Goal: Task Accomplishment & Management: Manage account settings

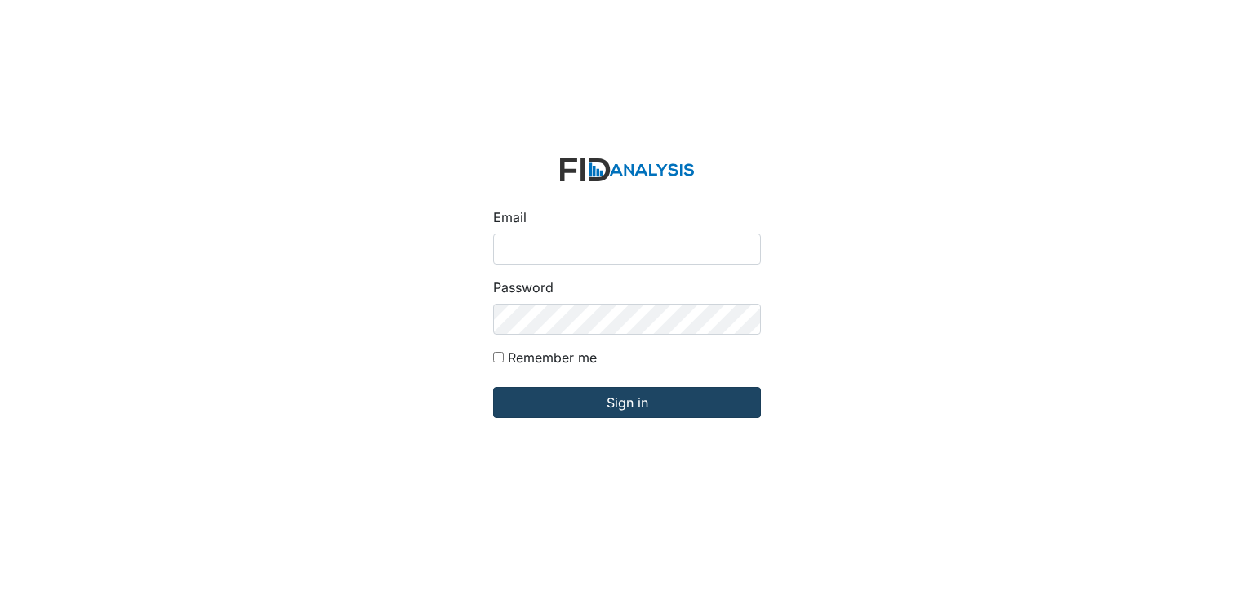
type input "[EMAIL_ADDRESS][DOMAIN_NAME]"
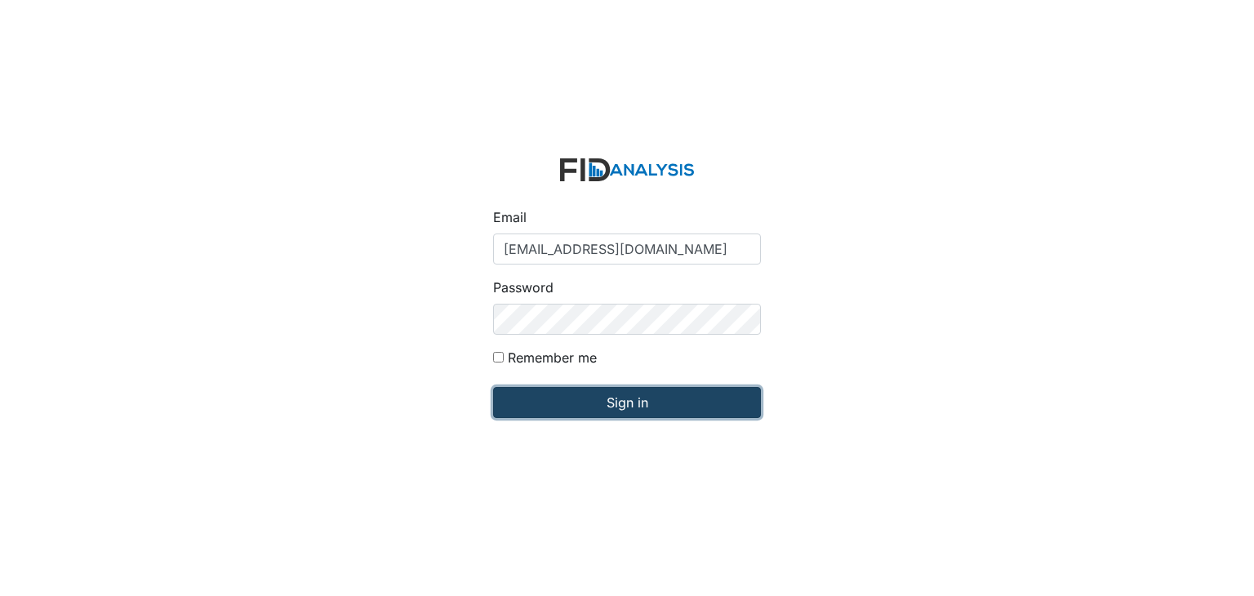
click at [601, 401] on input "Sign in" at bounding box center [627, 402] width 268 height 31
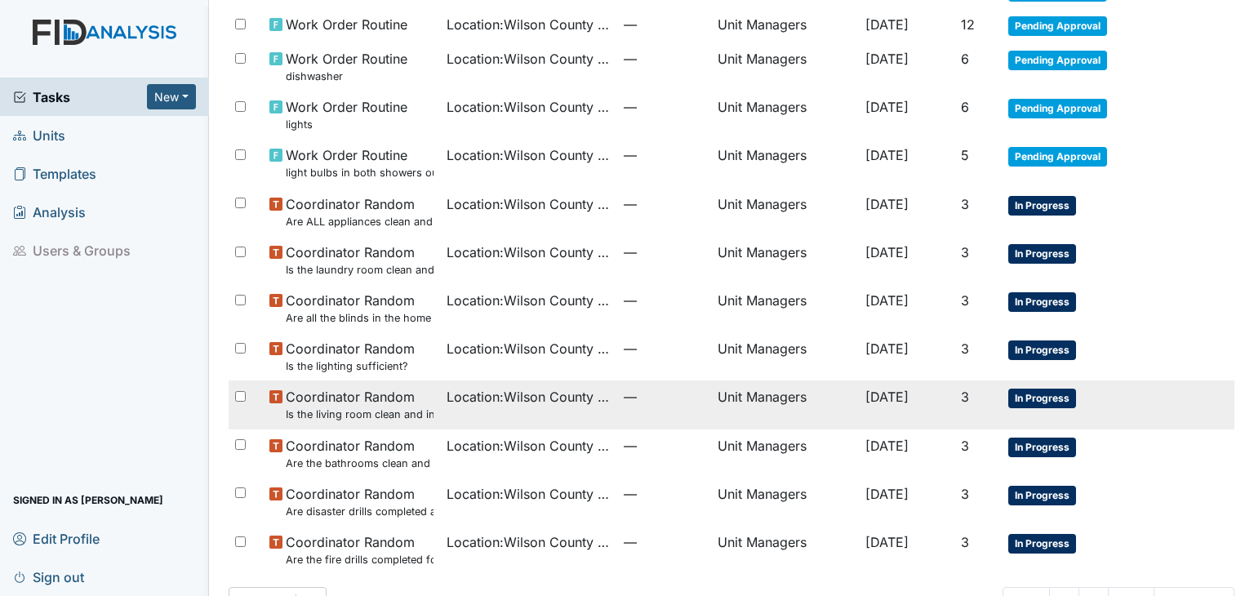
scroll to position [261, 0]
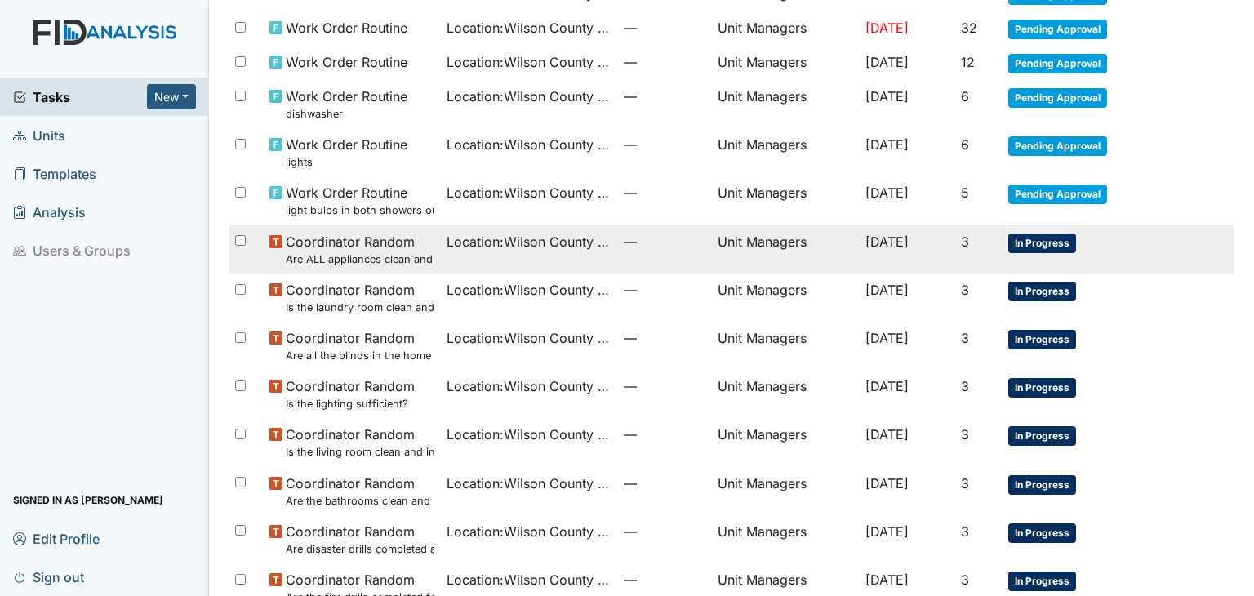
click at [552, 233] on span "Location : [GEOGRAPHIC_DATA]" at bounding box center [528, 242] width 164 height 20
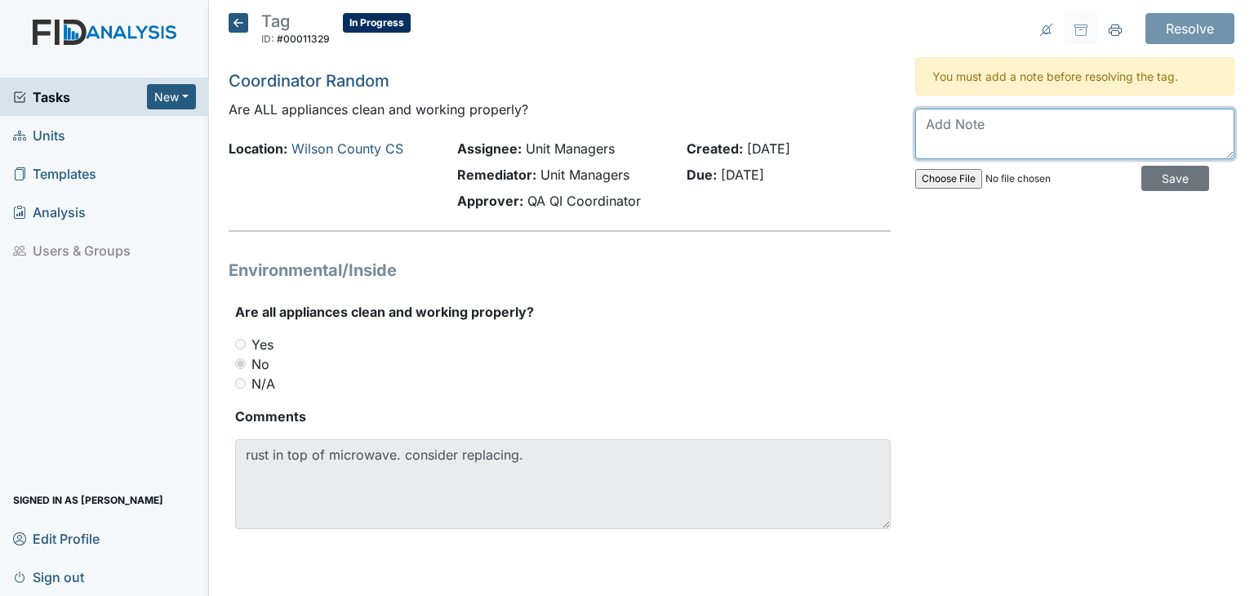
click at [985, 128] on textarea at bounding box center [1074, 134] width 319 height 51
click at [1225, 367] on div "Resolve Archive Task × Are you sure you want to archive this task? It will appe…" at bounding box center [1075, 290] width 344 height 555
click at [1252, 373] on main "Tag ID: #00011329 In Progress Autosaving... Coordinator Random Are ALL applianc…" at bounding box center [731, 298] width 1045 height 596
drag, startPoint x: 1243, startPoint y: 197, endPoint x: 1253, endPoint y: 202, distance: 10.9
click at [1253, 202] on main "Tag ID: #00011329 In Progress Autosaving... Coordinator Random Are ALL applianc…" at bounding box center [731, 298] width 1045 height 596
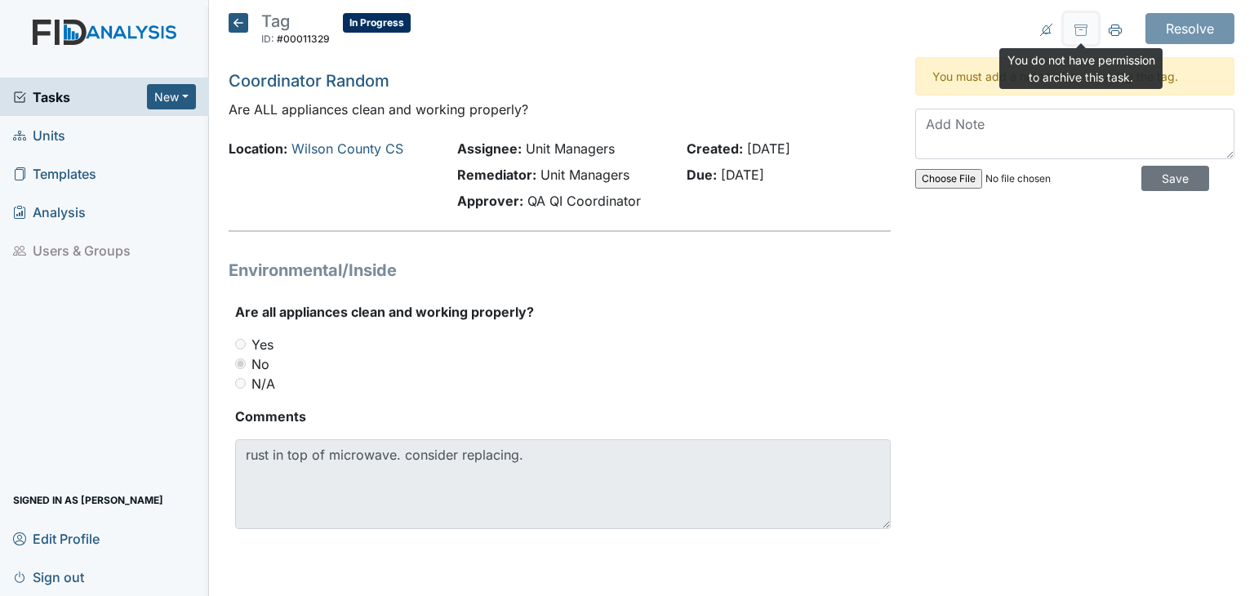
drag, startPoint x: 1059, startPoint y: 39, endPoint x: 996, endPoint y: 105, distance: 91.8
click at [996, 105] on div "Resolve Archive Task × Are you sure you want to archive this task? It will appe…" at bounding box center [1075, 290] width 344 height 555
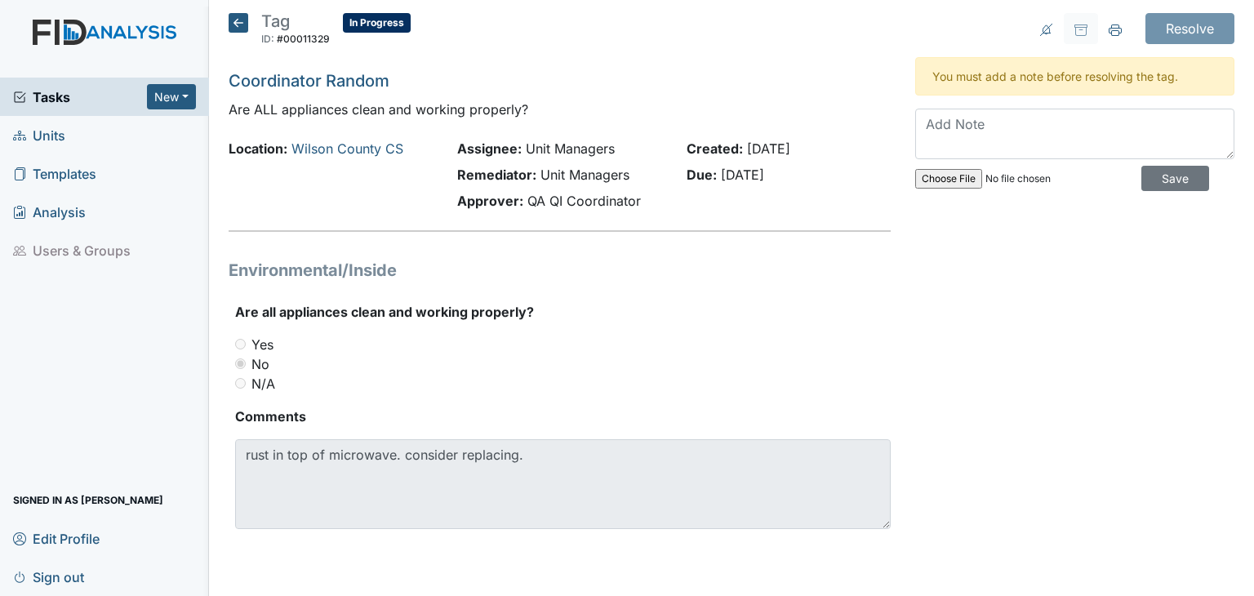
drag, startPoint x: 992, startPoint y: 109, endPoint x: 979, endPoint y: 135, distance: 29.6
click at [979, 135] on div "You must add a note before resolving the tag. Save" at bounding box center [1074, 127] width 319 height 141
click at [976, 117] on textarea at bounding box center [1074, 134] width 319 height 51
click at [992, 127] on textarea at bounding box center [1074, 134] width 319 height 51
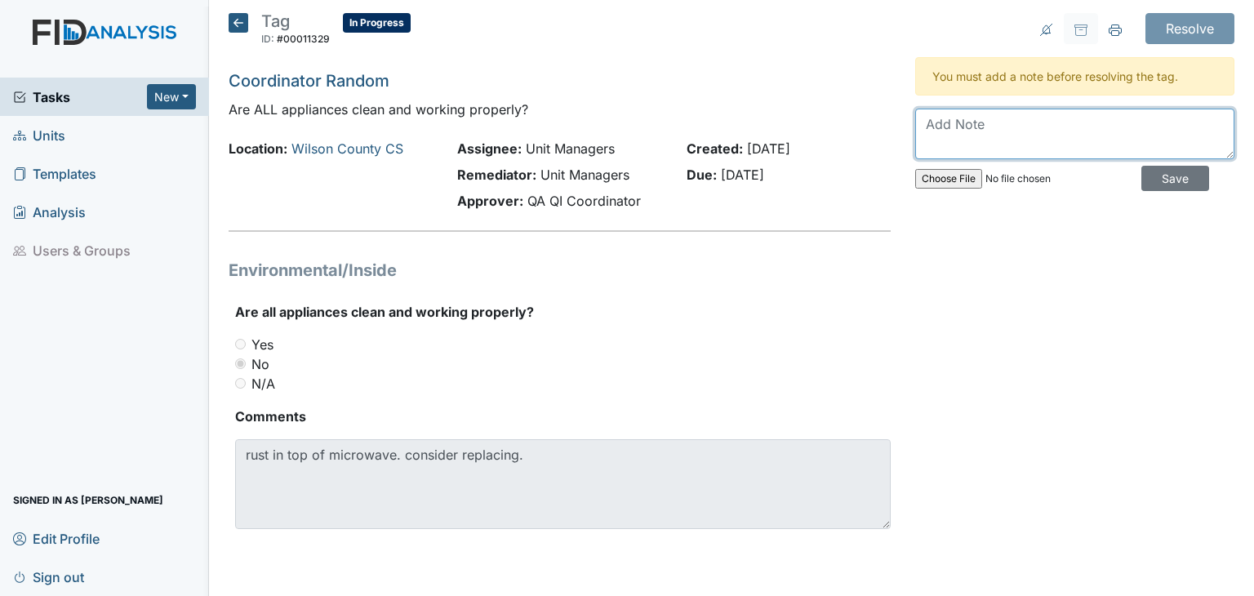
click at [994, 135] on textarea at bounding box center [1074, 134] width 319 height 51
click at [1005, 145] on textarea "We will get permission from Zach Sm" at bounding box center [1074, 134] width 319 height 51
click at [1005, 145] on textarea "We will get ifrom Zach Sm" at bounding box center [1074, 134] width 319 height 51
click at [1158, 130] on textarea "We will get permission from Zach Sm" at bounding box center [1074, 134] width 319 height 51
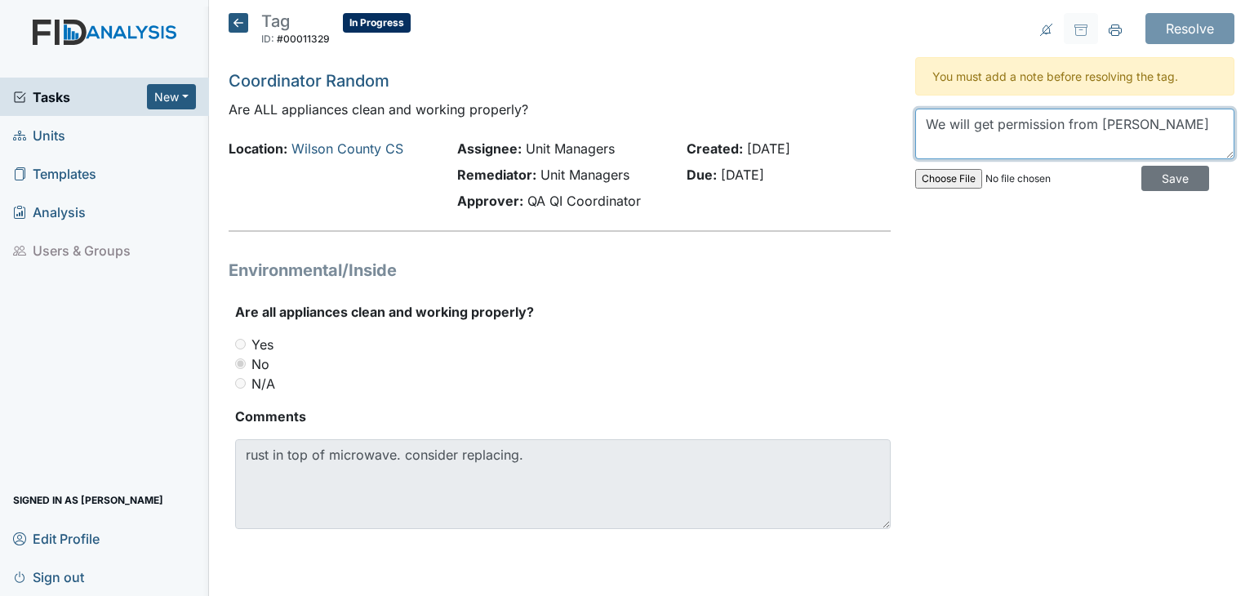
click at [1158, 130] on textarea "We will get permission from Zach Sm" at bounding box center [1074, 134] width 319 height 51
drag, startPoint x: 1158, startPoint y: 130, endPoint x: 1159, endPoint y: 121, distance: 9.0
click at [1159, 121] on textarea "We will get permission from Zach Sm" at bounding box center [1074, 134] width 319 height 51
type textarea "i"
click at [1160, 122] on textarea "We" at bounding box center [1074, 134] width 319 height 51
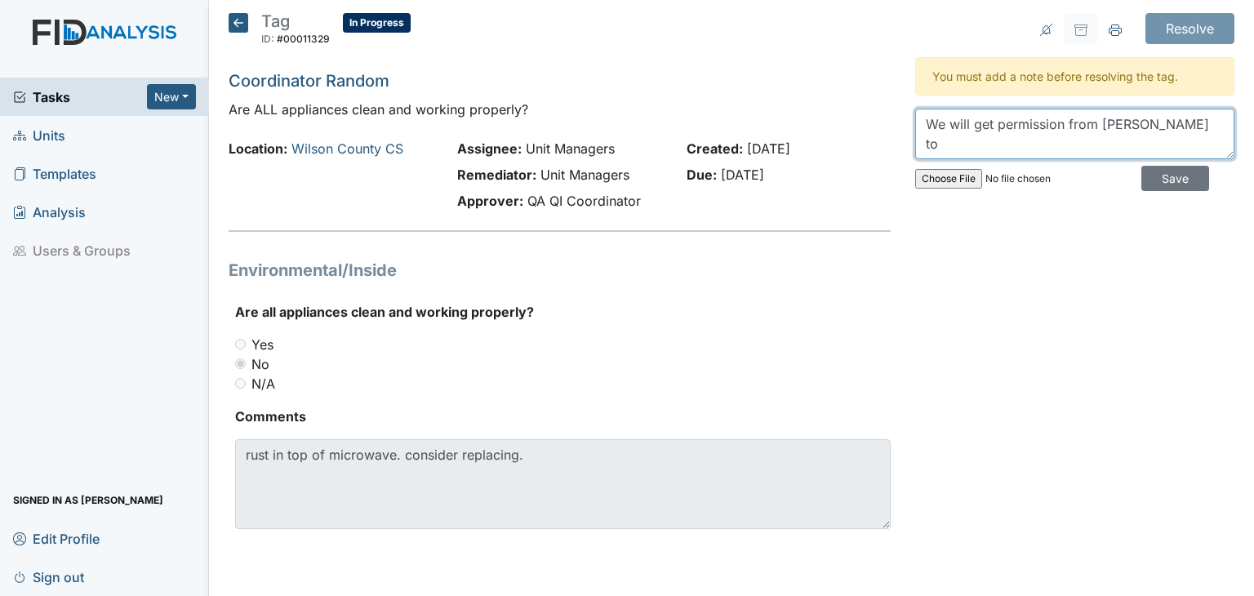
click at [1160, 122] on textarea "We will get permission from Zach Smith to" at bounding box center [1074, 134] width 319 height 51
click at [1200, 127] on textarea "We will get permission from Zach Smith to" at bounding box center [1074, 134] width 319 height 51
click at [1218, 148] on textarea "We will get permission from Zach Smith to" at bounding box center [1074, 134] width 319 height 51
type textarea "We will get permission from Zach Smith to buy a new microwave."
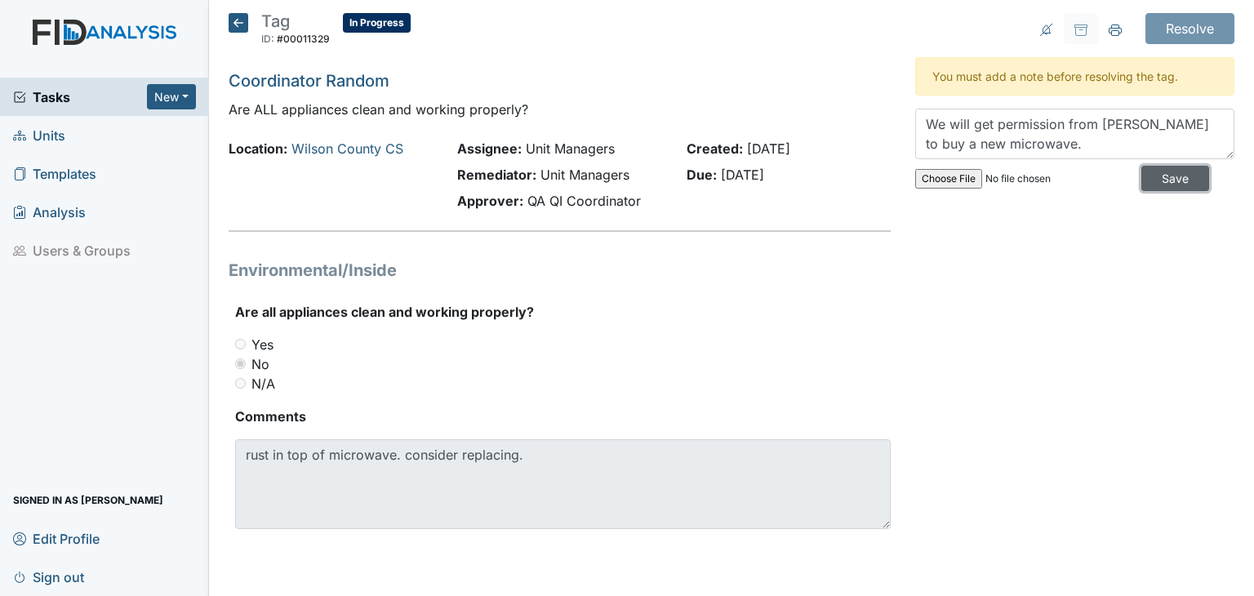
click at [1160, 176] on input "Save" at bounding box center [1175, 178] width 68 height 25
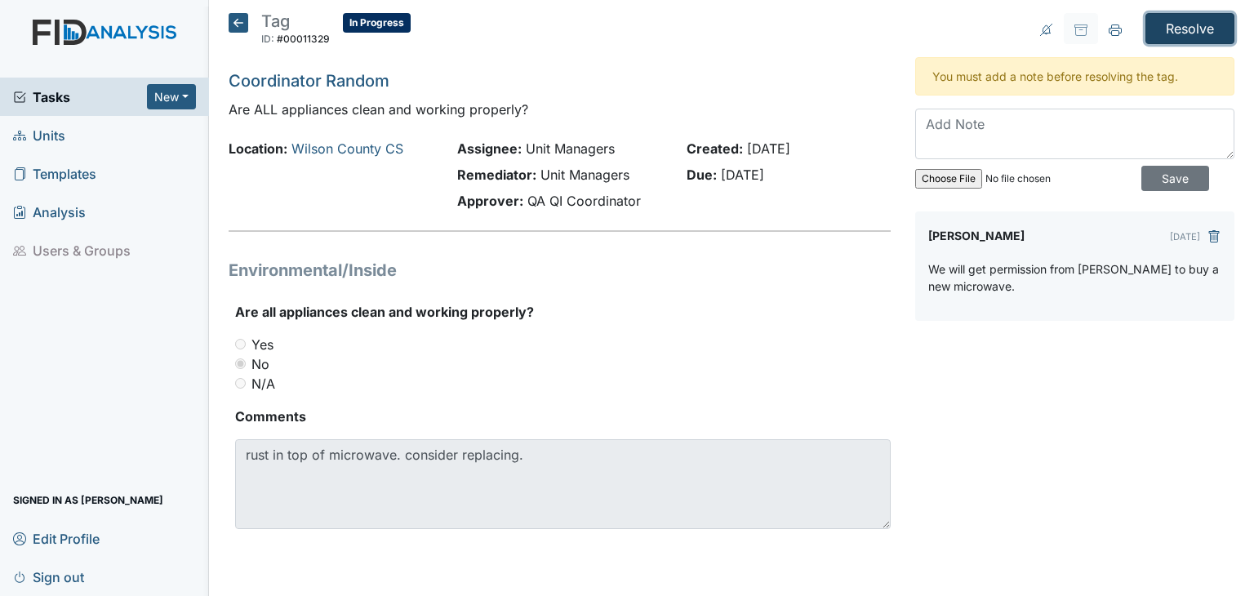
click at [1200, 27] on input "Resolve" at bounding box center [1189, 28] width 89 height 31
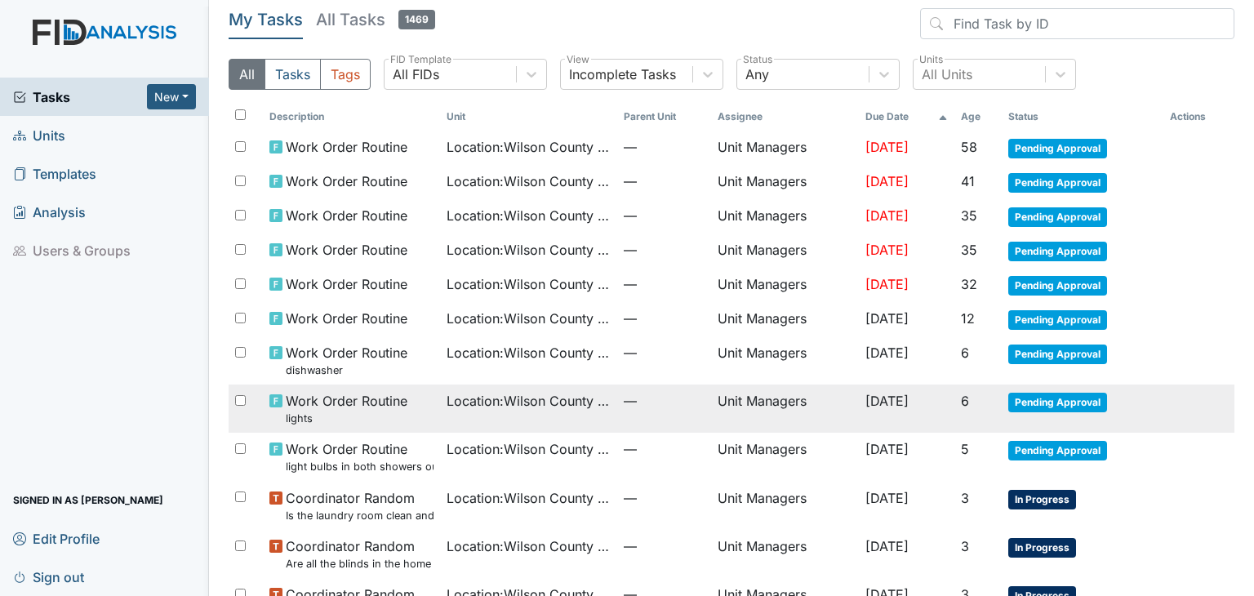
scroll to position [245, 0]
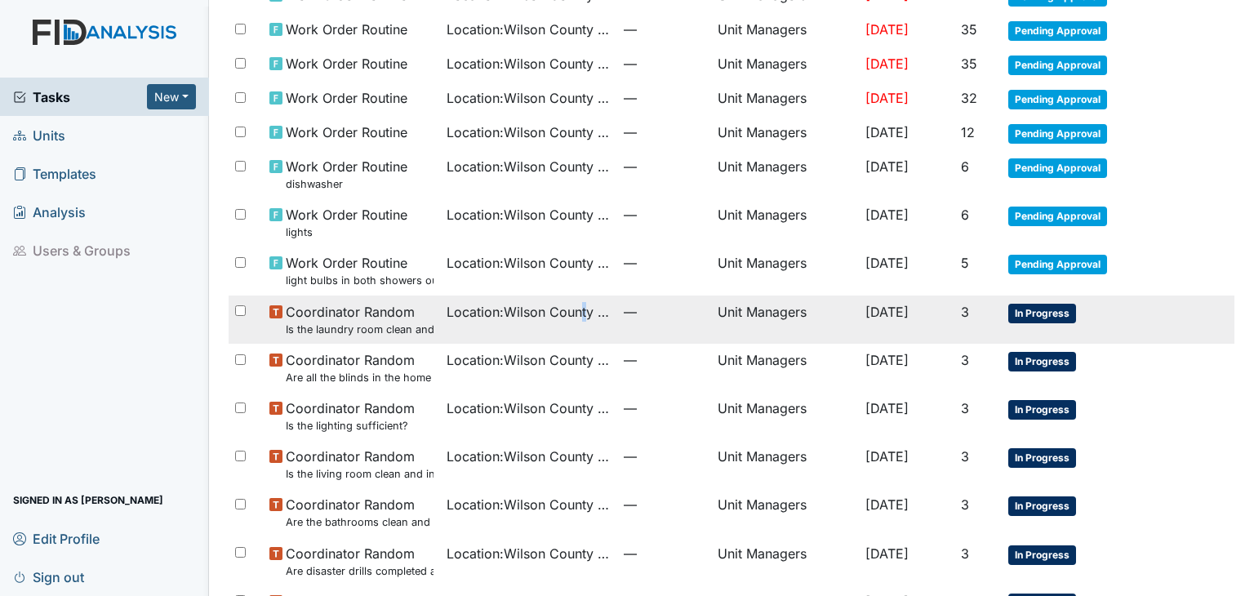
click at [572, 309] on span "Location : [GEOGRAPHIC_DATA]" at bounding box center [528, 312] width 164 height 20
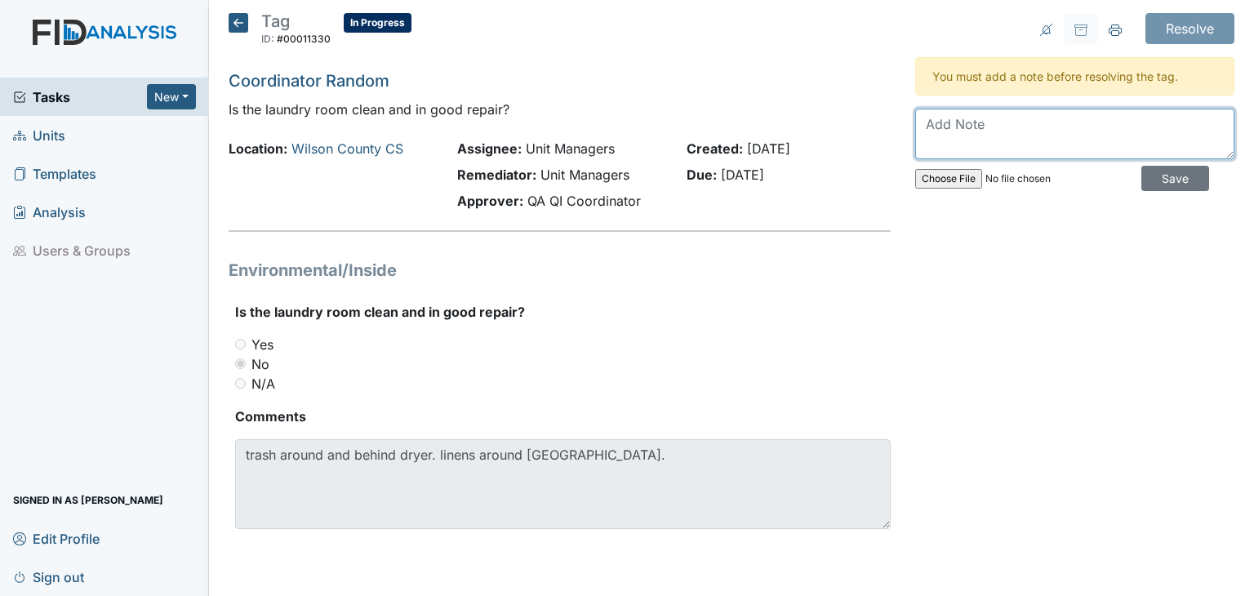
click at [989, 127] on textarea at bounding box center [1074, 134] width 319 height 51
click at [989, 128] on textarea at bounding box center [1074, 134] width 319 height 51
click at [989, 128] on textarea "L" at bounding box center [1074, 134] width 319 height 51
type textarea "Laundry room has been thoroughly swept."
click at [989, 128] on textarea "Laundry room has been thoroughly swept." at bounding box center [1074, 134] width 319 height 51
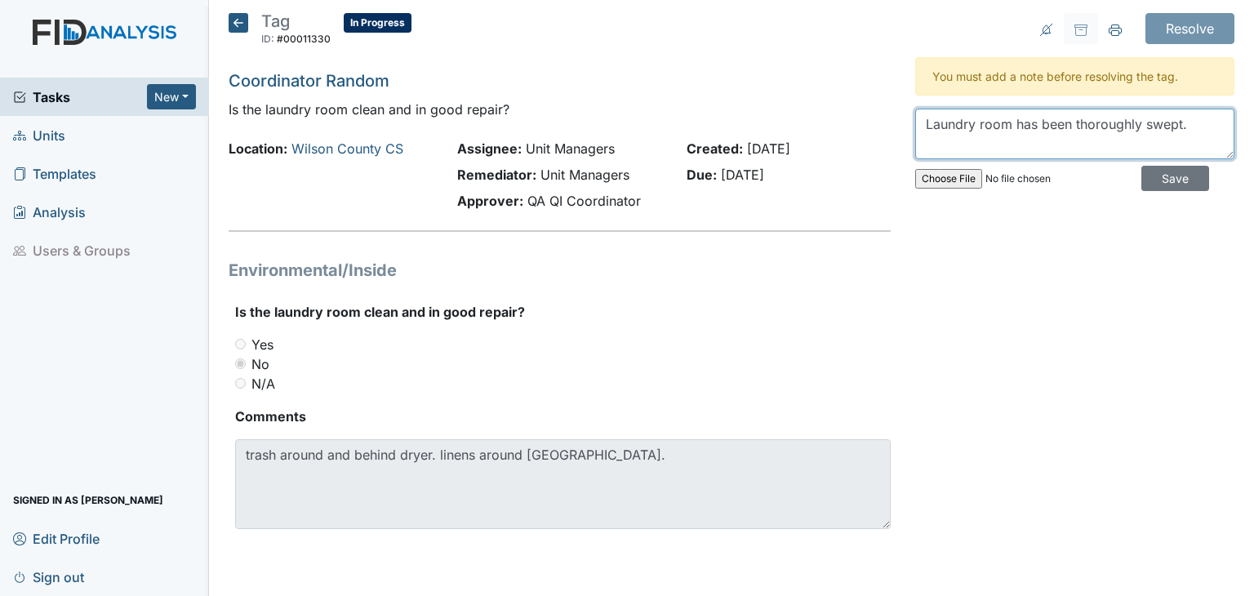
click at [989, 128] on textarea "Laundry room has been thoroughly swept." at bounding box center [1074, 134] width 319 height 51
click at [992, 122] on textarea at bounding box center [1074, 134] width 319 height 51
click at [994, 125] on textarea "Laundry room has been thoroughly swept and will be consist" at bounding box center [1074, 134] width 319 height 51
click at [1032, 151] on textarea "Laundry room has been thoroughly swept and will be consist" at bounding box center [1074, 134] width 319 height 51
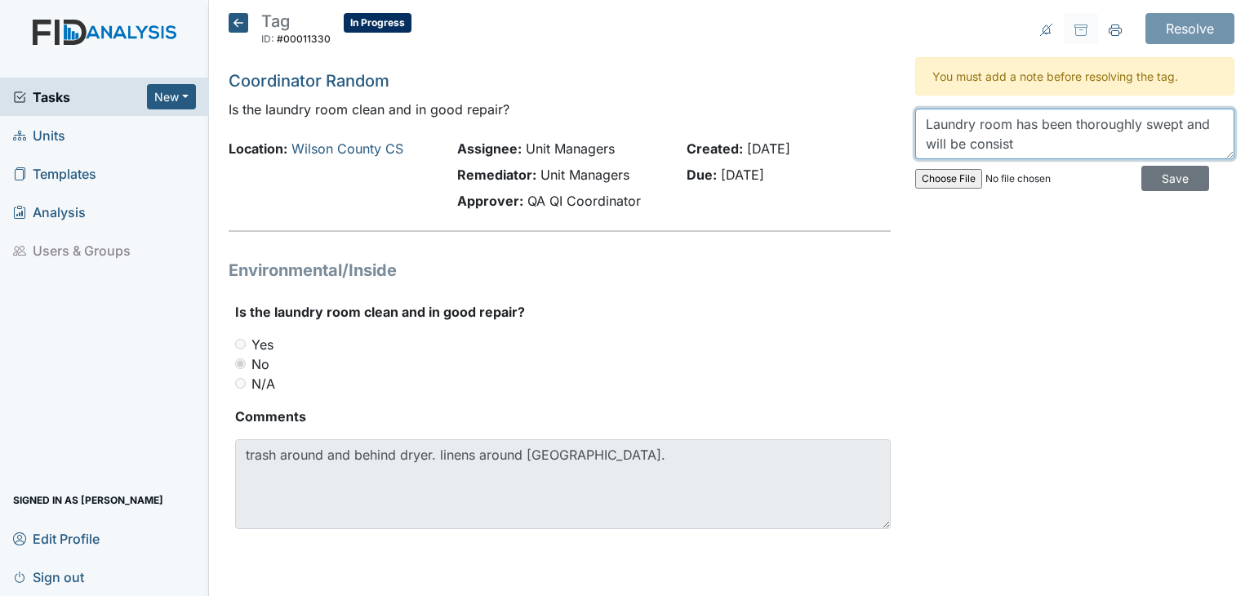
click at [1032, 152] on textarea "Laundry room has been thoroughly swept and will be consist" at bounding box center [1074, 134] width 319 height 51
click at [1032, 151] on textarea "Laundry room has been thoroughly swept and will be consistantly swept from now …" at bounding box center [1074, 134] width 319 height 51
click at [998, 124] on textarea "Laundry room has been thoroughly swept and will be consistantly swept from now …" at bounding box center [1074, 134] width 319 height 51
click at [1014, 162] on div "Laundry room has been thoroughly swept and will be consistantly swept from now …" at bounding box center [1074, 154] width 319 height 90
click at [1015, 145] on textarea "Laundry room has been thoroughly swept and will be consistantly swept from now …" at bounding box center [1074, 134] width 319 height 51
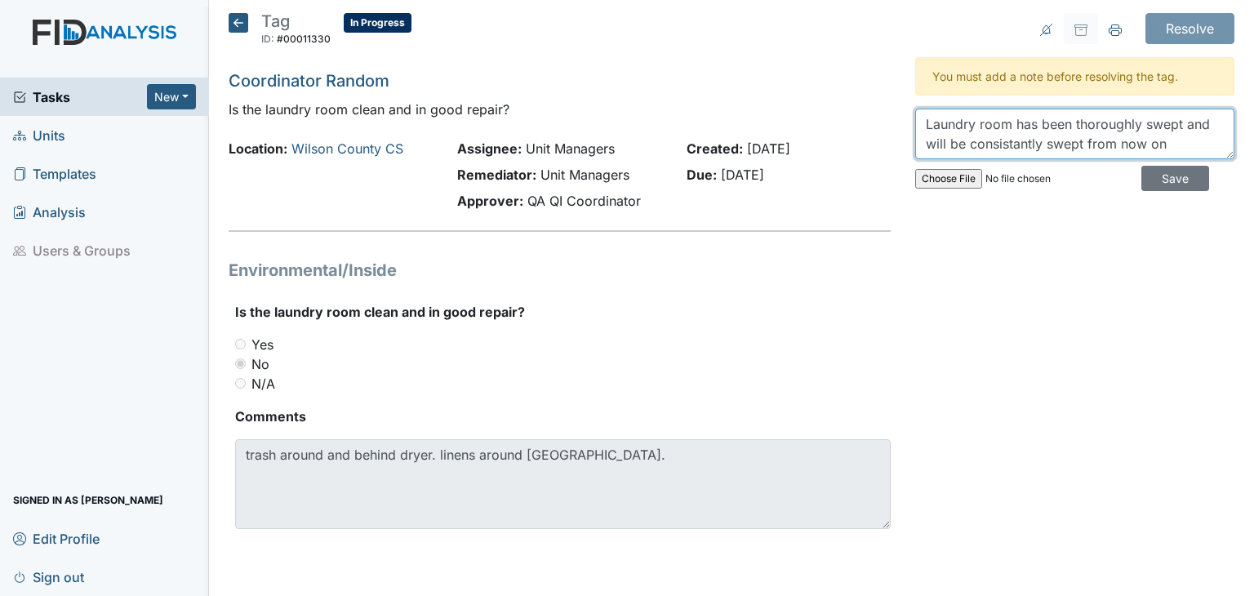
click at [1018, 144] on textarea "Laundry room has been thoroughly swept and will be consistantly swept from now …" at bounding box center [1074, 134] width 319 height 51
click at [1167, 154] on textarea "Laundry room has been thoroughly swept and will be consistently swept from now …" at bounding box center [1074, 134] width 319 height 51
type textarea "Laundry room has been thoroughly swept and will be consistently swept from now …"
click at [1169, 174] on input "Save" at bounding box center [1175, 178] width 68 height 25
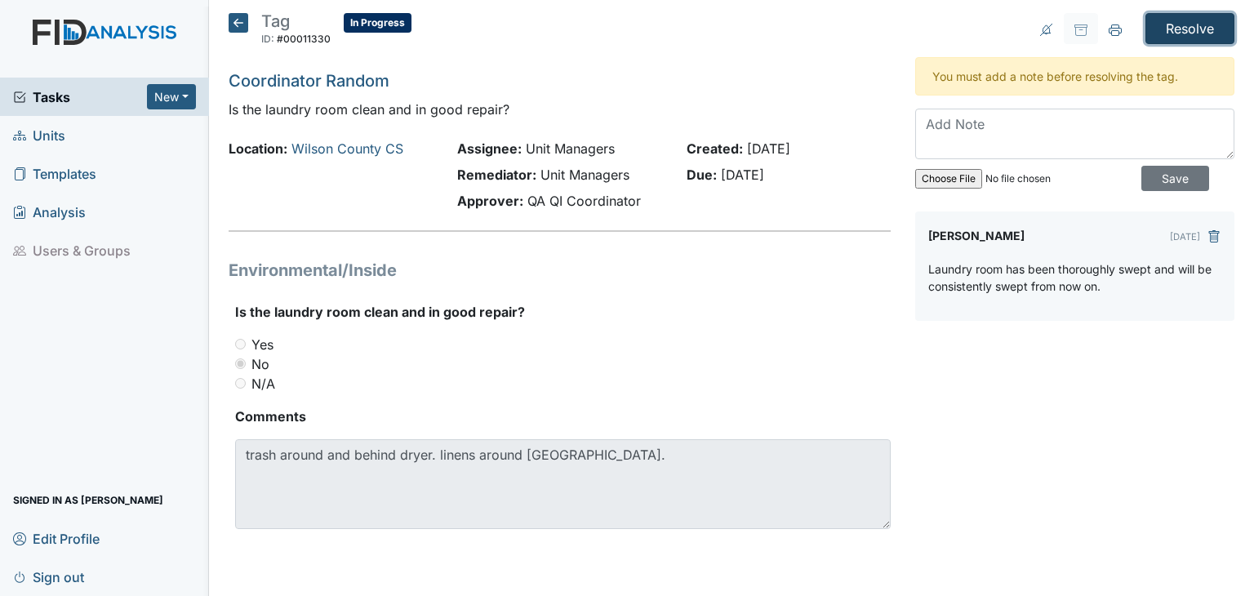
click at [1181, 25] on input "Resolve" at bounding box center [1189, 28] width 89 height 31
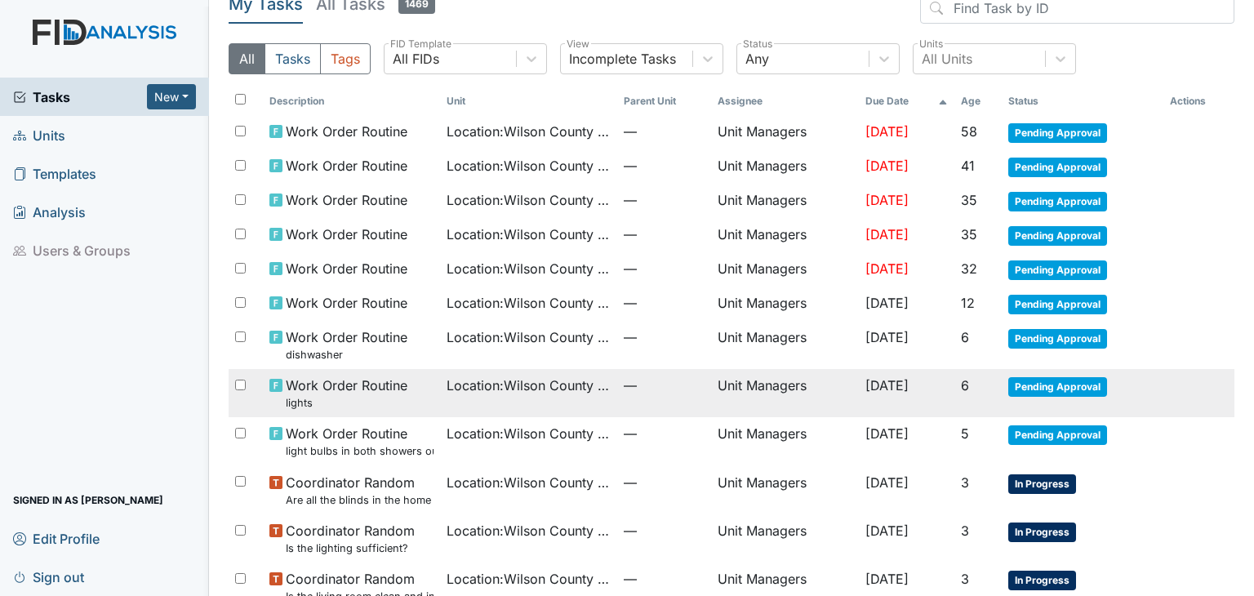
scroll to position [300, 0]
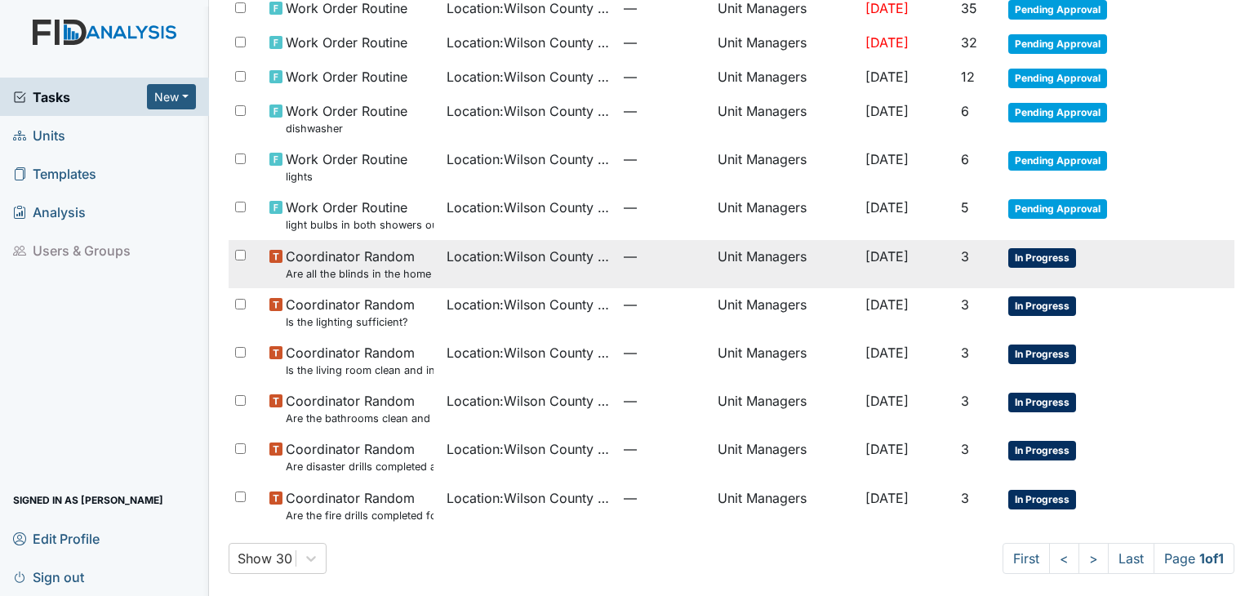
click at [402, 260] on span "Coordinator Random Are all the blinds in the home operational and clean?" at bounding box center [360, 263] width 148 height 35
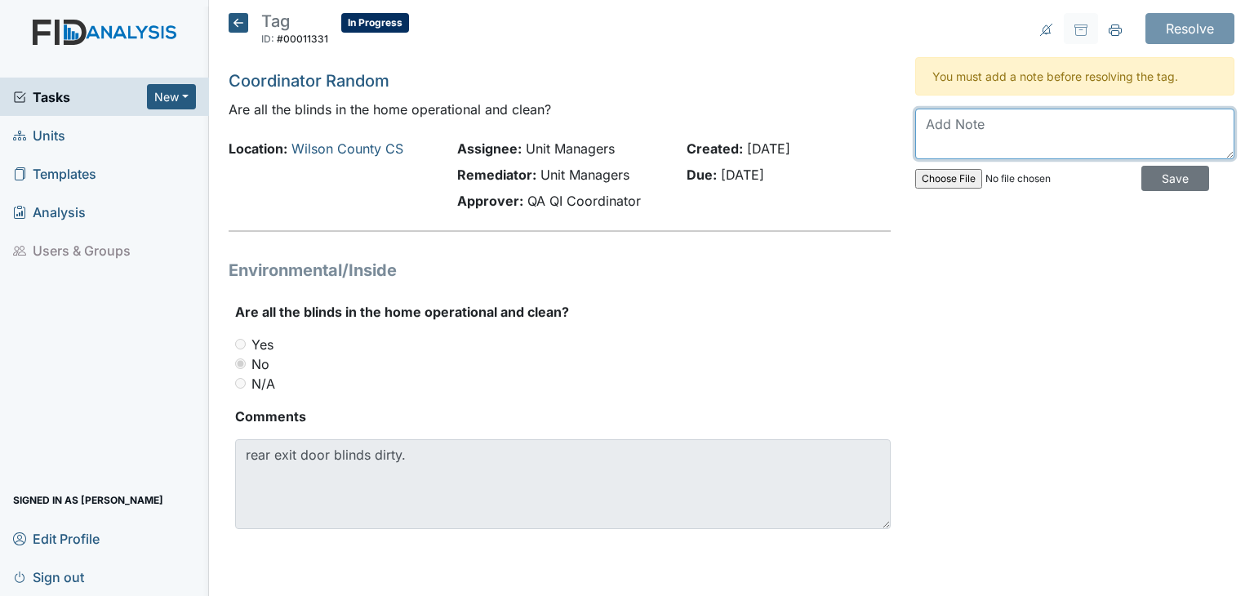
click at [990, 130] on textarea at bounding box center [1074, 134] width 319 height 51
click at [990, 134] on textarea "W" at bounding box center [1074, 134] width 319 height 51
type textarea "W"
click at [990, 134] on textarea at bounding box center [1074, 134] width 319 height 51
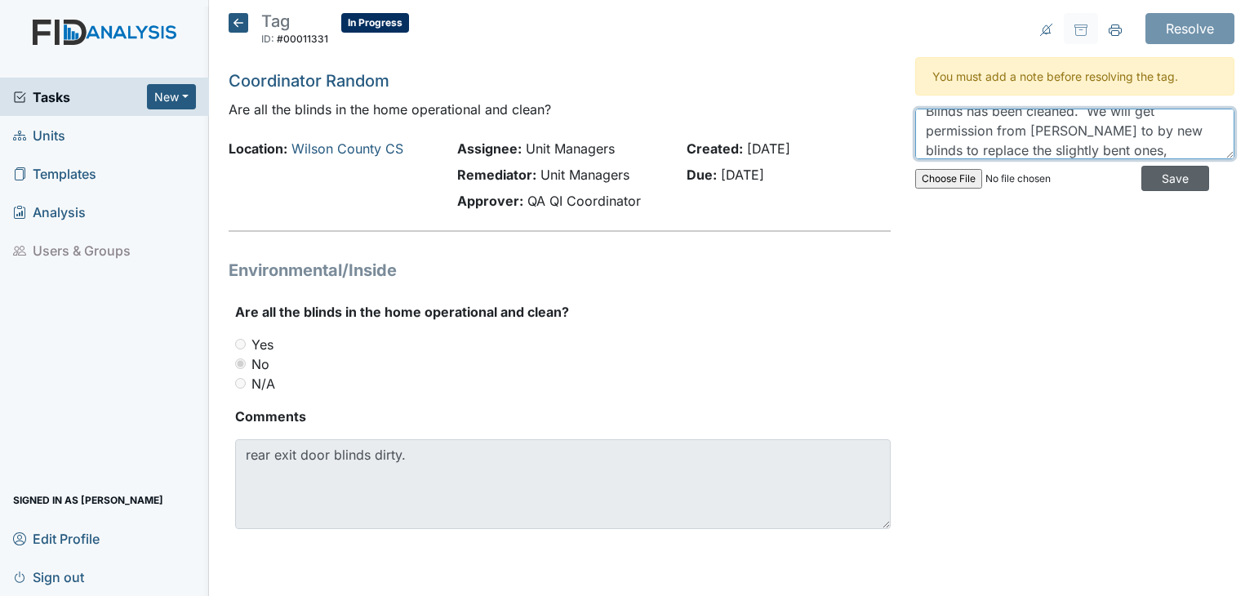
type textarea "Blinds has been cleaned. We will get permission from Zach to by new blinds to r…"
click at [1154, 176] on input "Save" at bounding box center [1175, 178] width 68 height 25
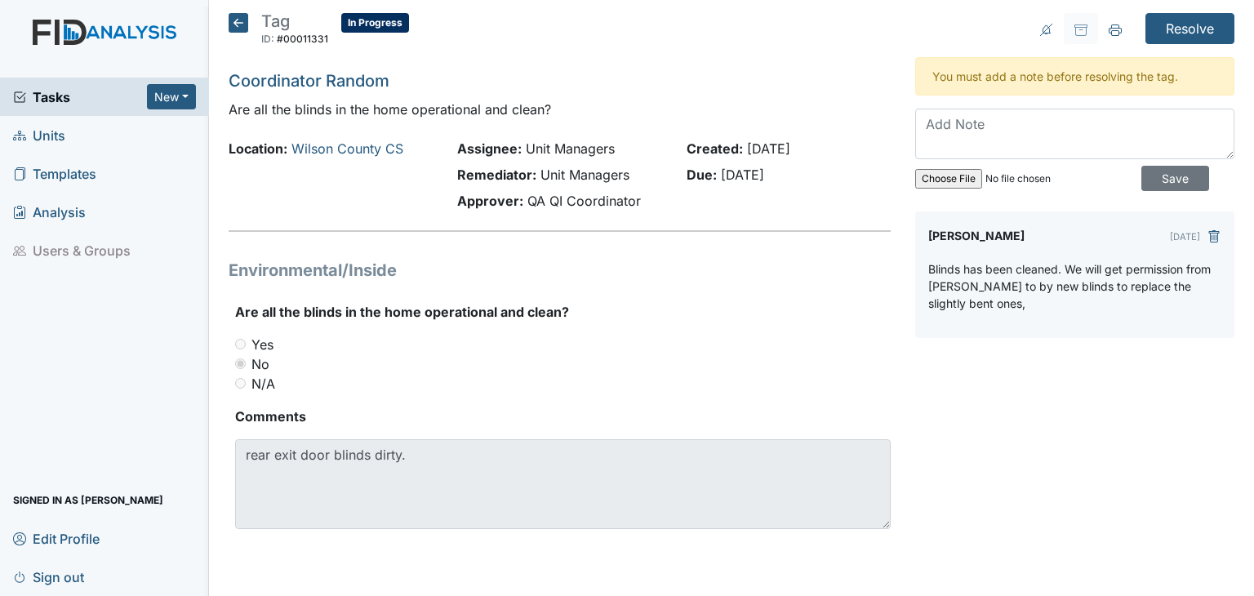
scroll to position [0, 0]
click at [1188, 24] on input "Resolve" at bounding box center [1189, 28] width 89 height 31
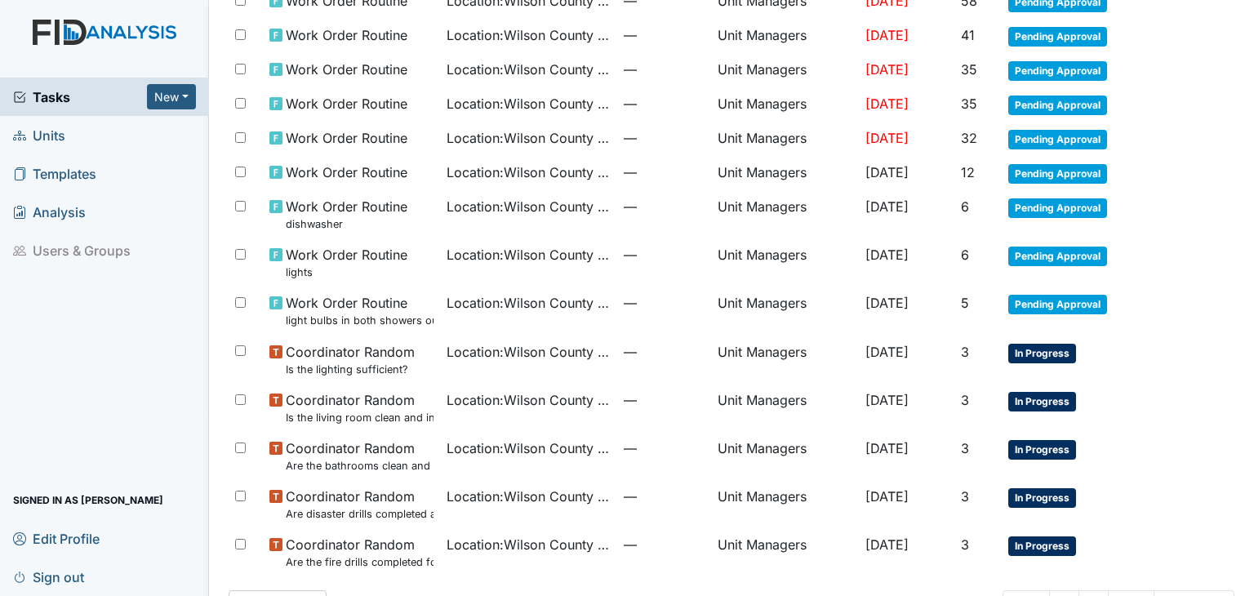
scroll to position [251, 0]
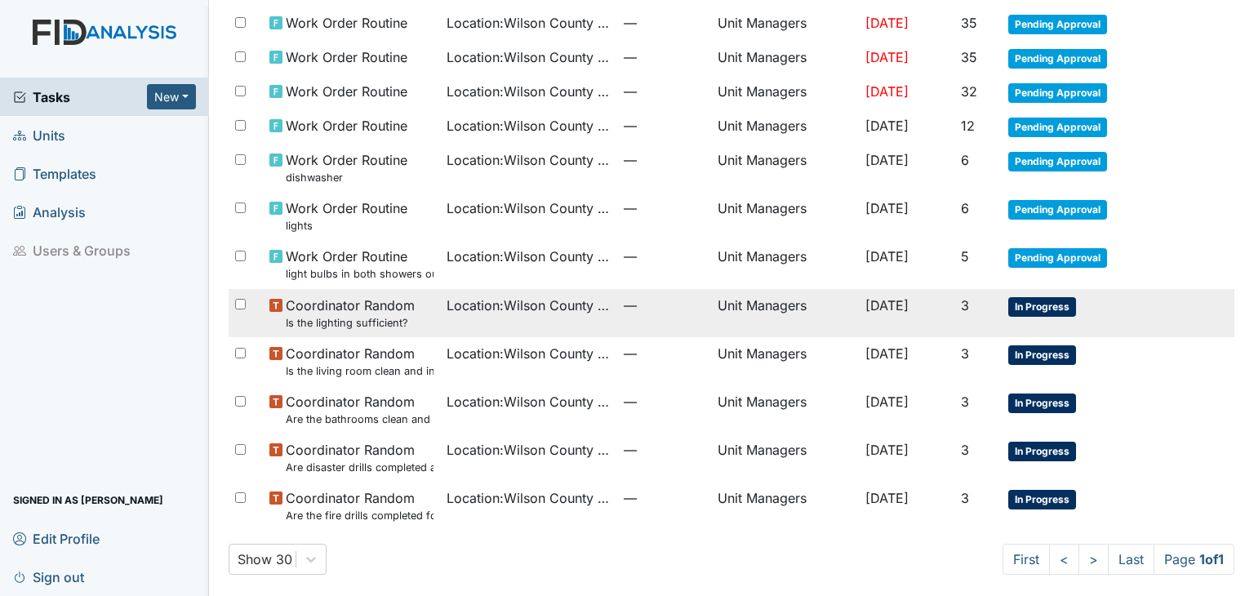
click at [353, 309] on span "Coordinator Random Is the lighting sufficient?" at bounding box center [350, 312] width 129 height 35
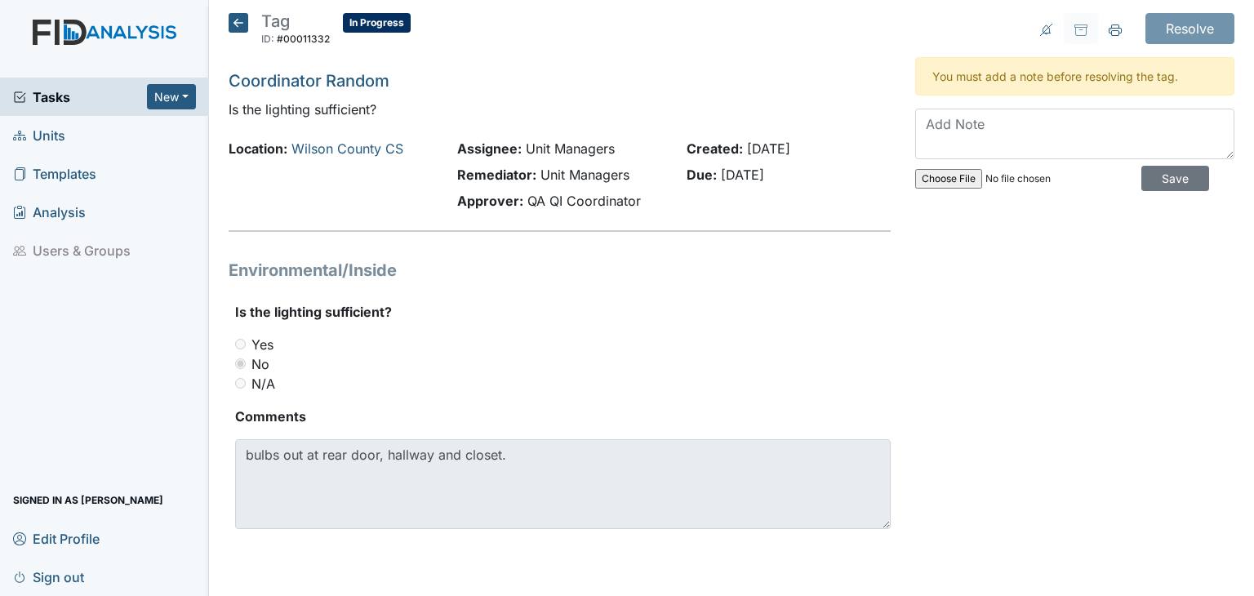
click at [433, 335] on div "Yes" at bounding box center [562, 345] width 655 height 20
drag, startPoint x: 1004, startPoint y: 131, endPoint x: 910, endPoint y: 125, distance: 94.0
click at [910, 125] on div "Resolve Archive Task × Are you sure you want to archive this task? It will appe…" at bounding box center [1075, 290] width 344 height 555
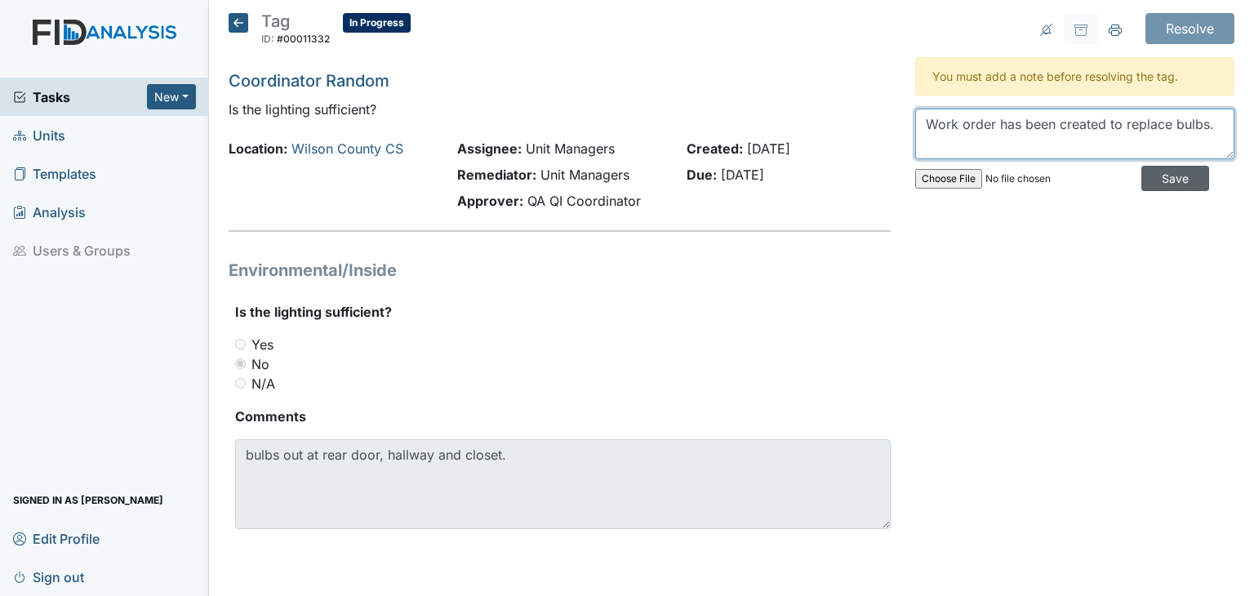
type textarea "Work order has been created to replace bulbs."
click at [1146, 184] on input "Save" at bounding box center [1175, 178] width 68 height 25
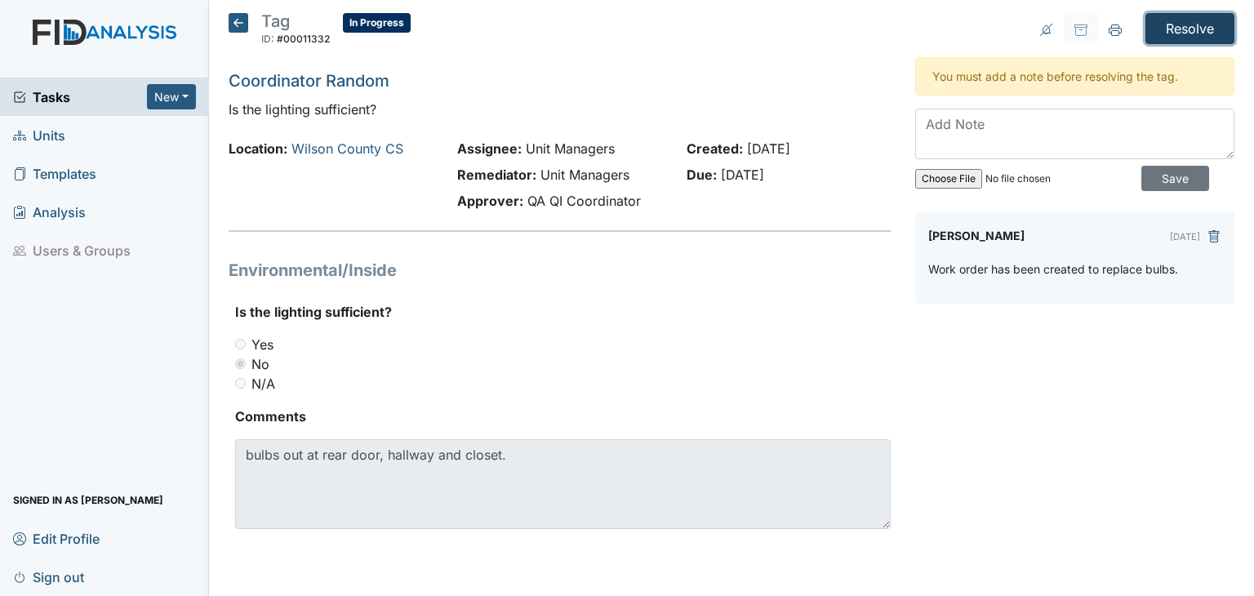
click at [1188, 26] on input "Resolve" at bounding box center [1189, 28] width 89 height 31
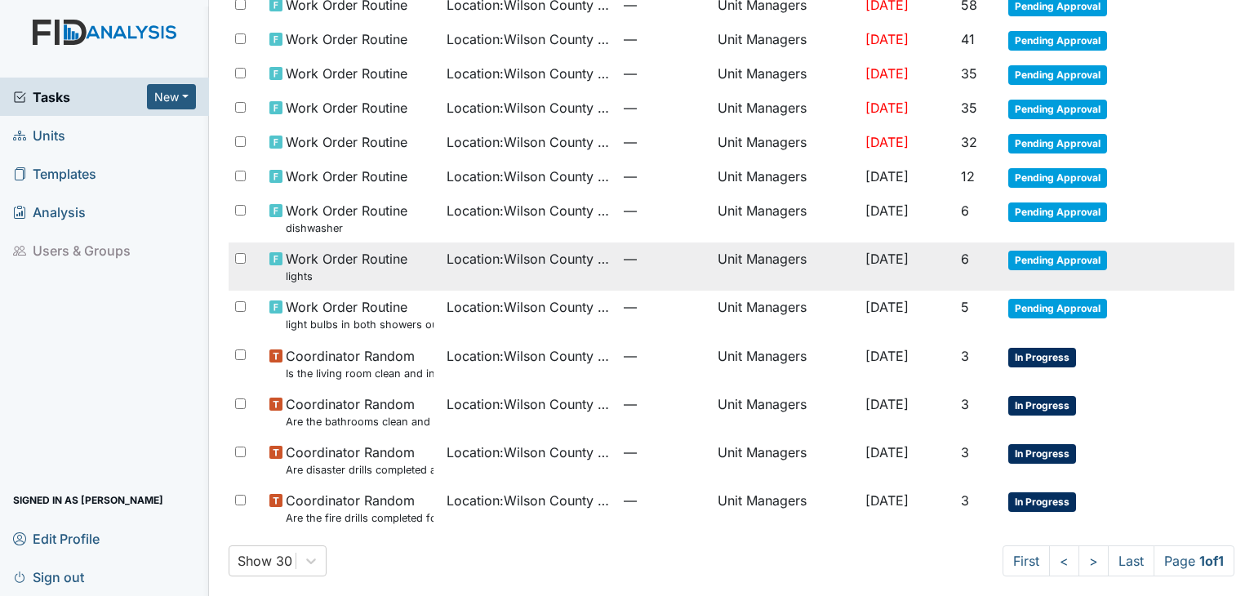
scroll to position [203, 0]
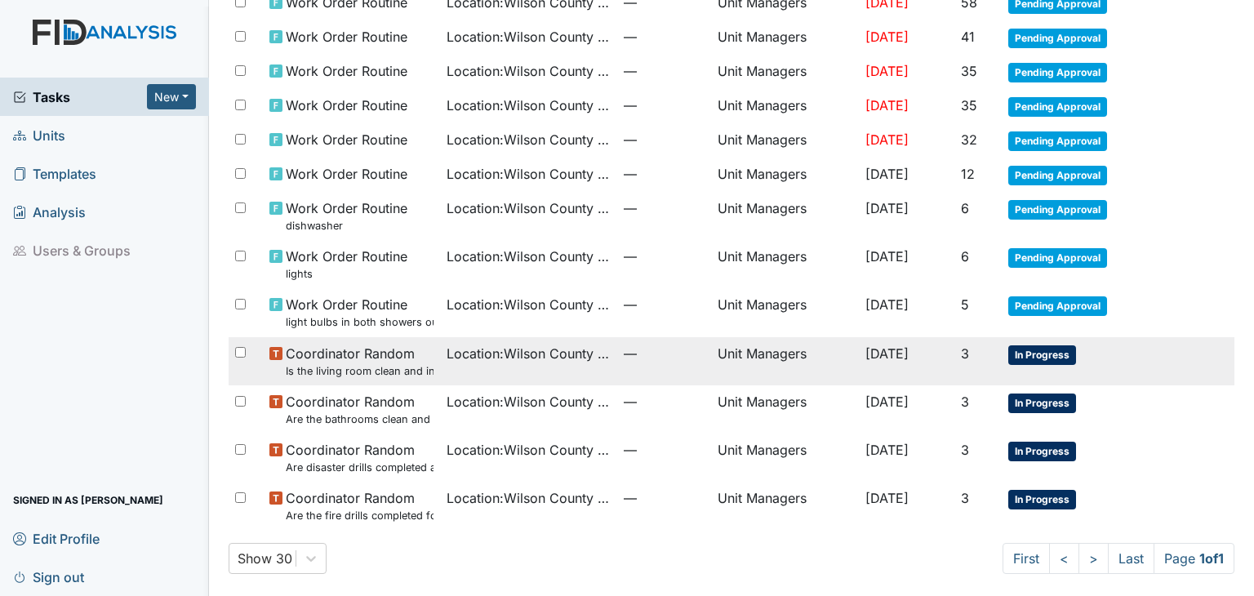
click at [364, 356] on span "Coordinator Random Is the living room clean and in good repair?" at bounding box center [360, 361] width 148 height 35
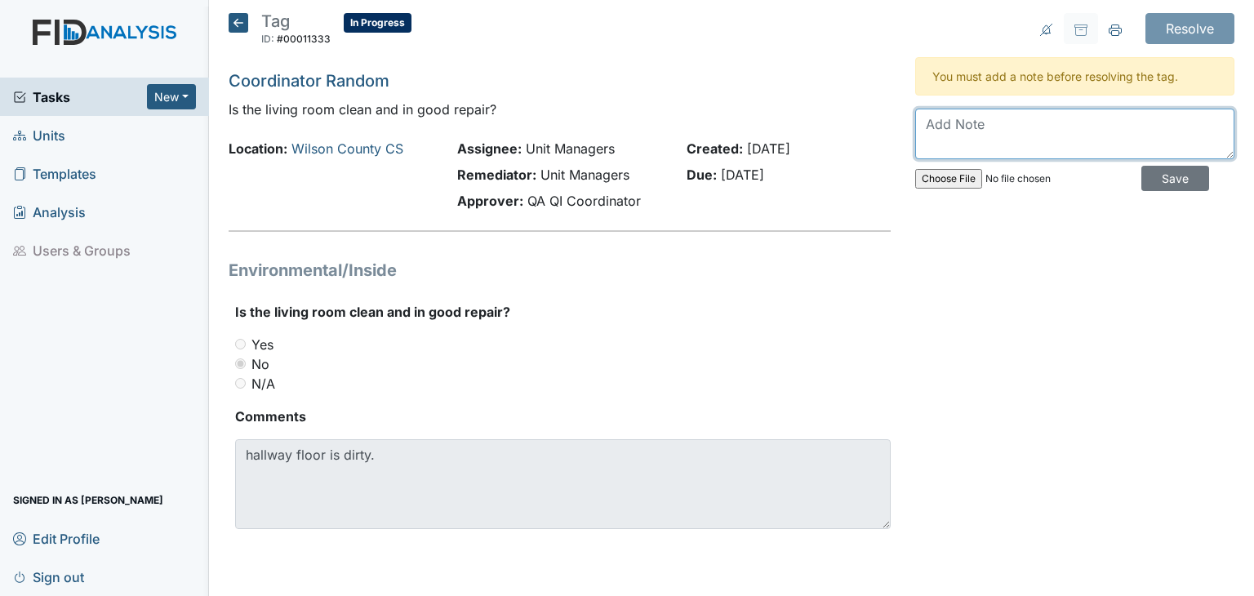
click at [1010, 126] on textarea at bounding box center [1074, 134] width 319 height 51
click at [1010, 125] on textarea at bounding box center [1074, 134] width 319 height 51
click at [1010, 125] on textarea "l" at bounding box center [1074, 134] width 319 height 51
type textarea "l"
click at [1010, 125] on textarea "L" at bounding box center [1074, 134] width 319 height 51
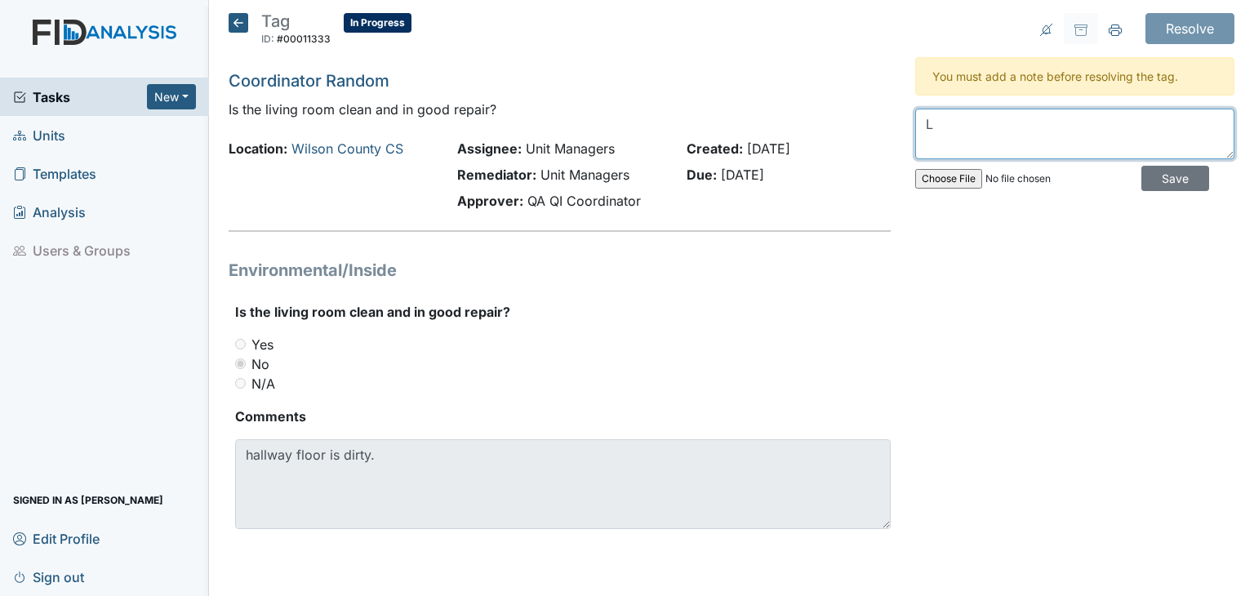
click at [1010, 125] on textarea "L" at bounding box center [1074, 134] width 319 height 51
type textarea "i"
click at [1010, 125] on textarea at bounding box center [1074, 134] width 319 height 51
click at [1010, 125] on textarea "Livingroom flod or has been swept an" at bounding box center [1074, 134] width 319 height 51
click at [1160, 126] on textarea "Livingroom floor has been swept an" at bounding box center [1074, 134] width 319 height 51
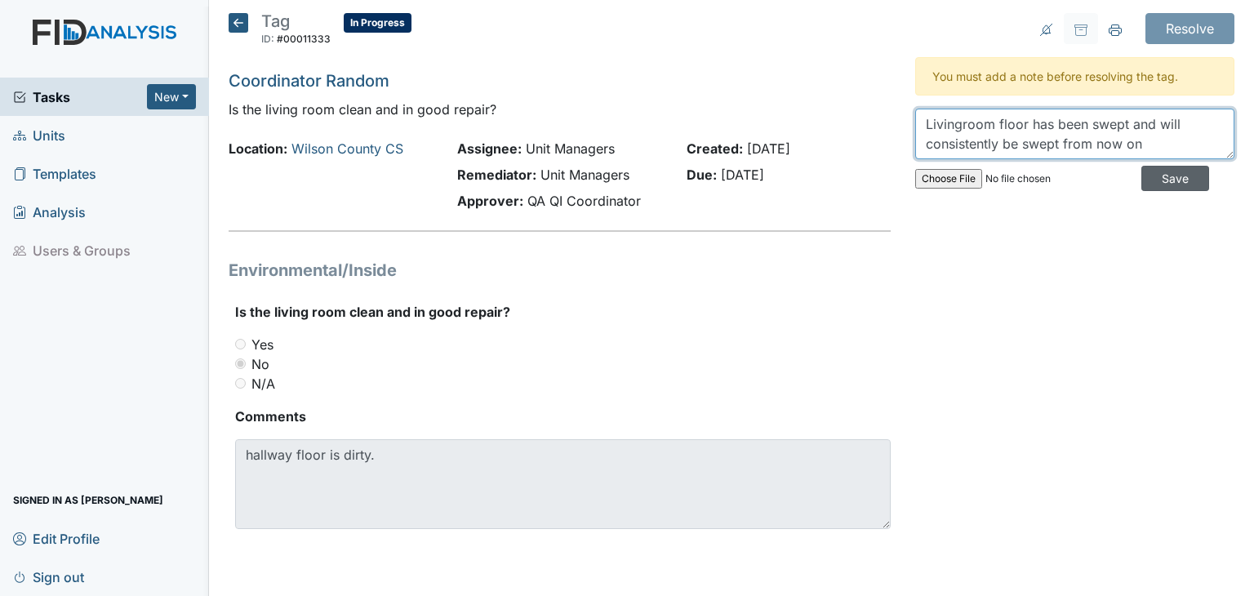
type textarea "Livingroom floor has been swept and will consistently be swept from now on"
click at [1151, 184] on input "Save" at bounding box center [1175, 178] width 68 height 25
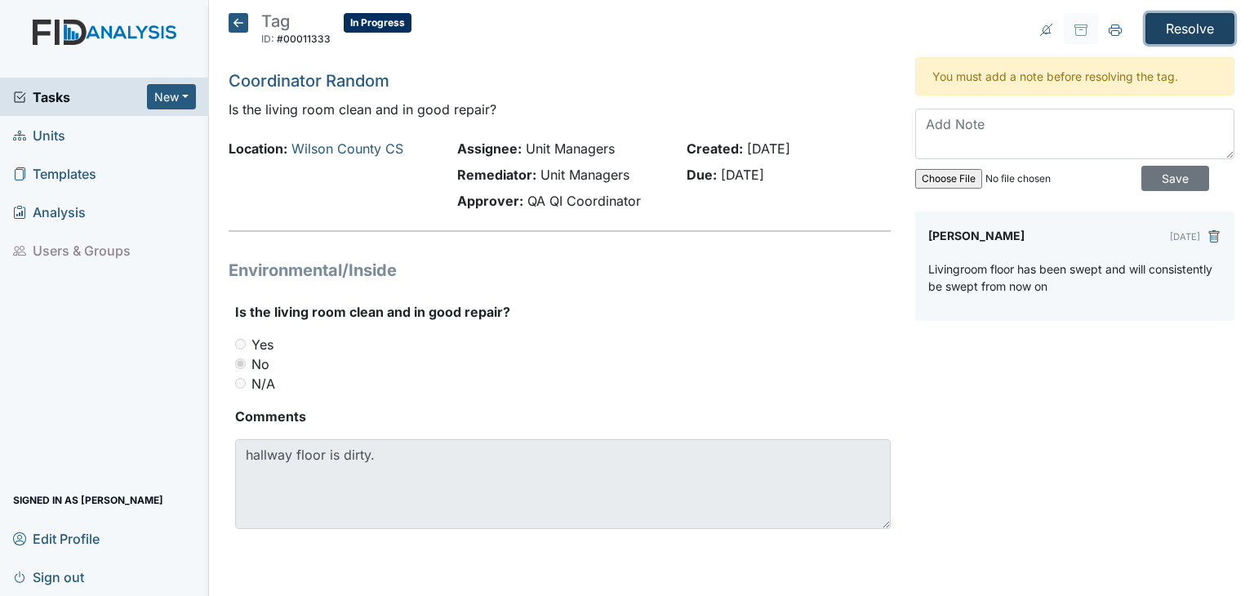
click at [1183, 33] on input "Resolve" at bounding box center [1189, 28] width 89 height 31
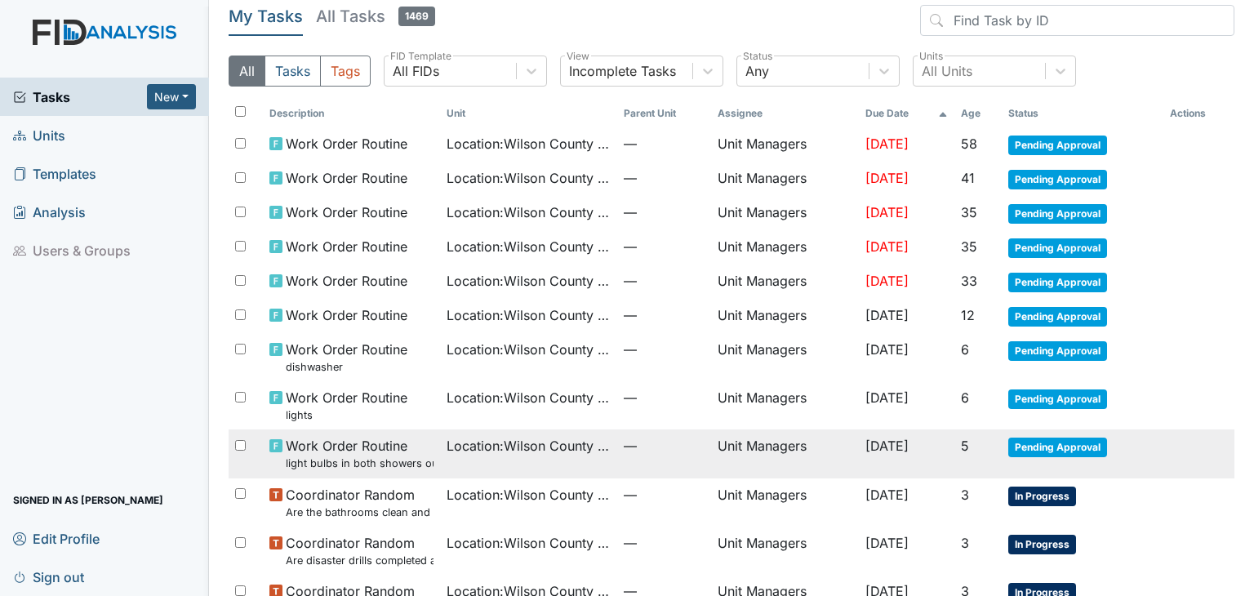
scroll to position [155, 0]
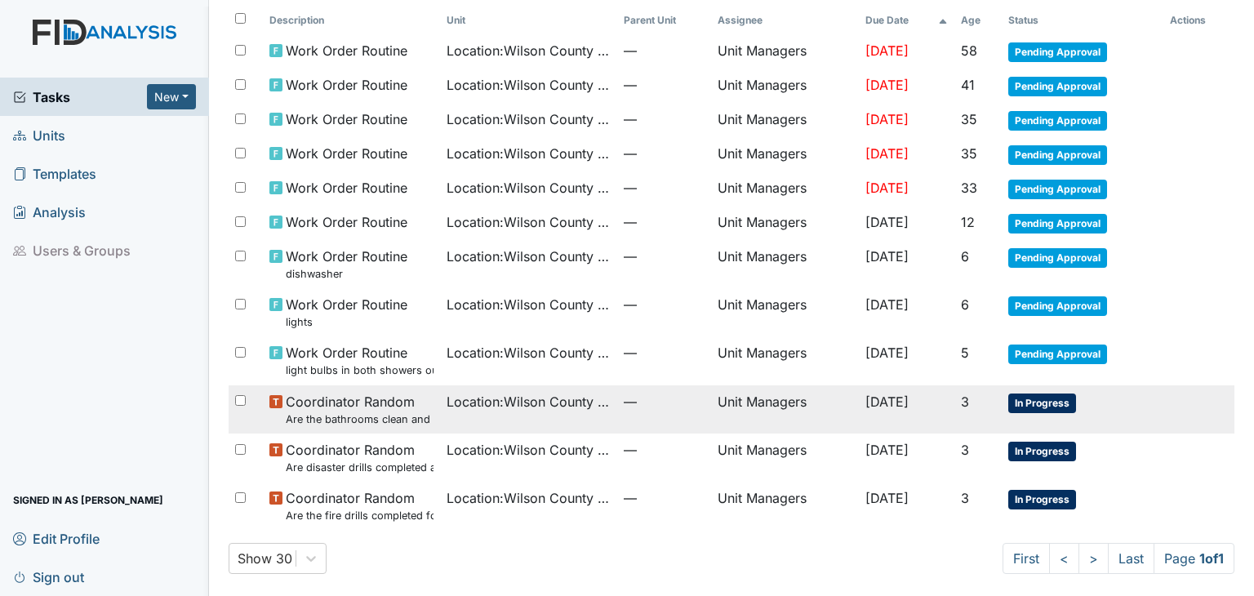
click at [329, 411] on small "Are the bathrooms clean and in good repair?" at bounding box center [360, 419] width 148 height 16
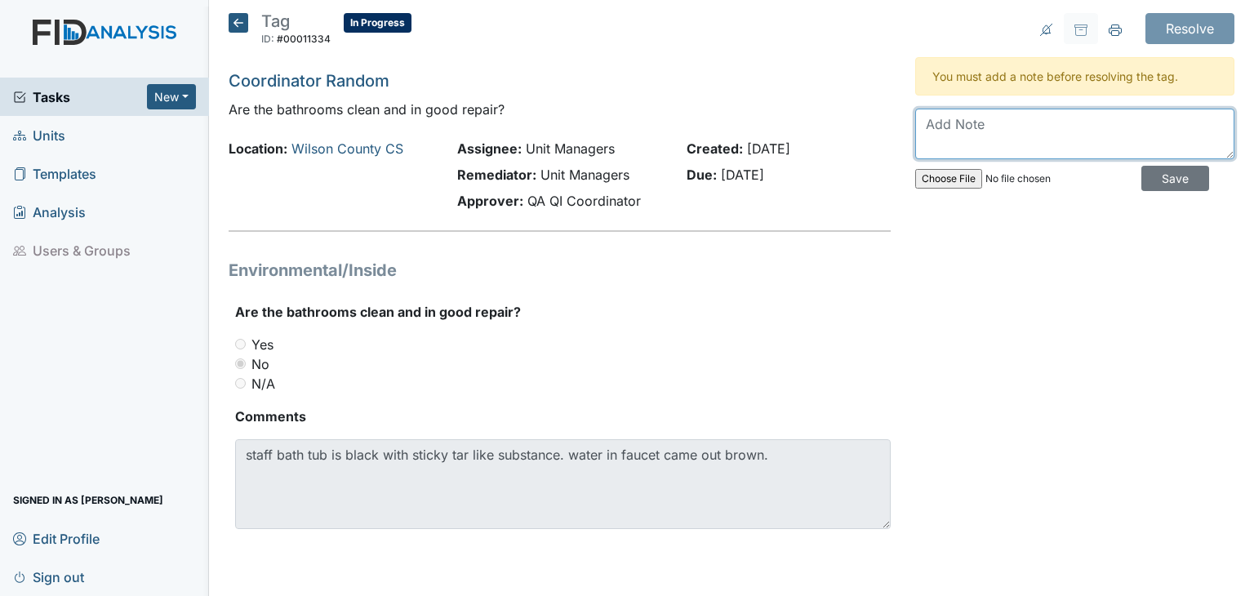
click at [992, 123] on textarea at bounding box center [1074, 134] width 319 height 51
click at [989, 140] on textarea "Work or" at bounding box center [1074, 134] width 319 height 51
click at [989, 140] on textarea "Work ordr has been put in coc" at bounding box center [1074, 134] width 319 height 51
click at [1152, 143] on textarea "Work order has been put in coc" at bounding box center [1074, 134] width 319 height 51
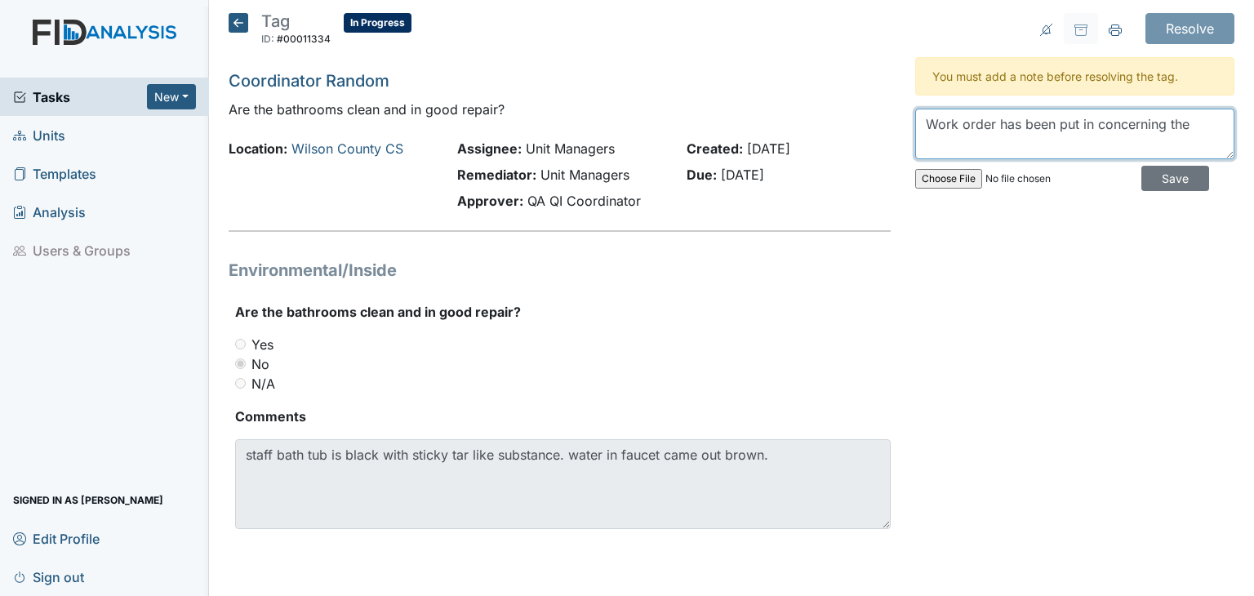
click at [1150, 145] on textarea "Work order has been put in concerning the" at bounding box center [1074, 134] width 319 height 51
click at [1214, 132] on textarea "Work order has been put in concerning the" at bounding box center [1074, 134] width 319 height 51
click at [1214, 134] on textarea "Work order has been put in concerning the" at bounding box center [1074, 134] width 319 height 51
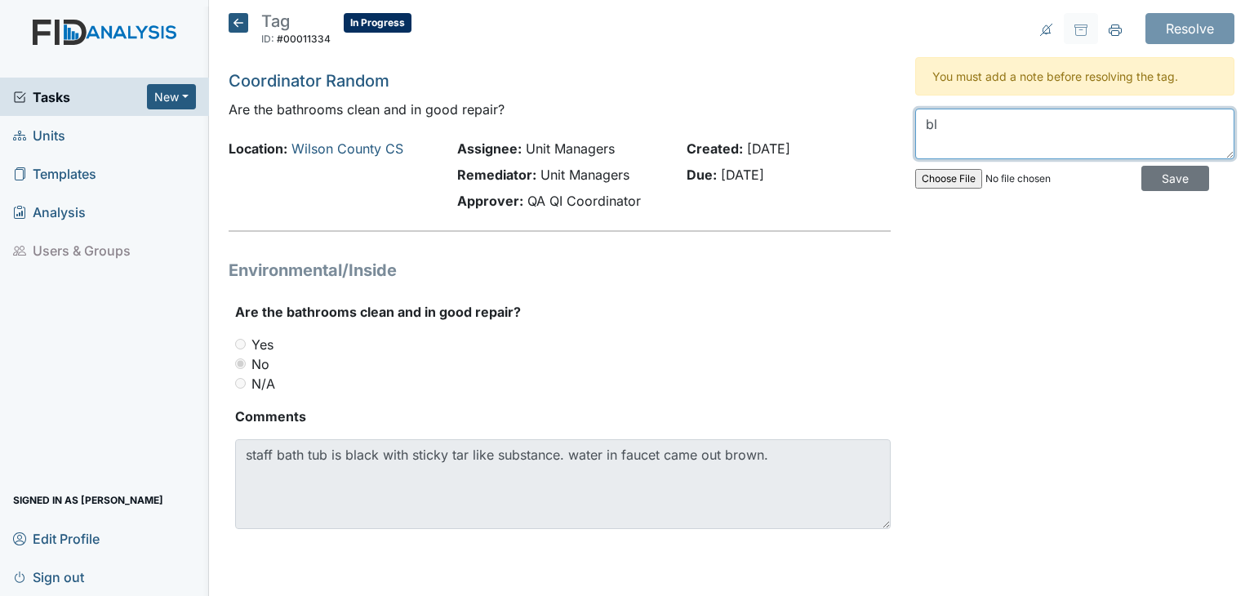
type textarea "b"
click at [1214, 134] on textarea "W" at bounding box center [1074, 134] width 319 height 51
click at [1214, 134] on textarea "Work order has been put in. The black substance is build up from brown" at bounding box center [1074, 134] width 319 height 51
drag, startPoint x: 1089, startPoint y: 122, endPoint x: 1116, endPoint y: 140, distance: 32.2
click at [1089, 122] on textarea "Work order has been put in. The black substance is build up from brown water." at bounding box center [1074, 134] width 319 height 51
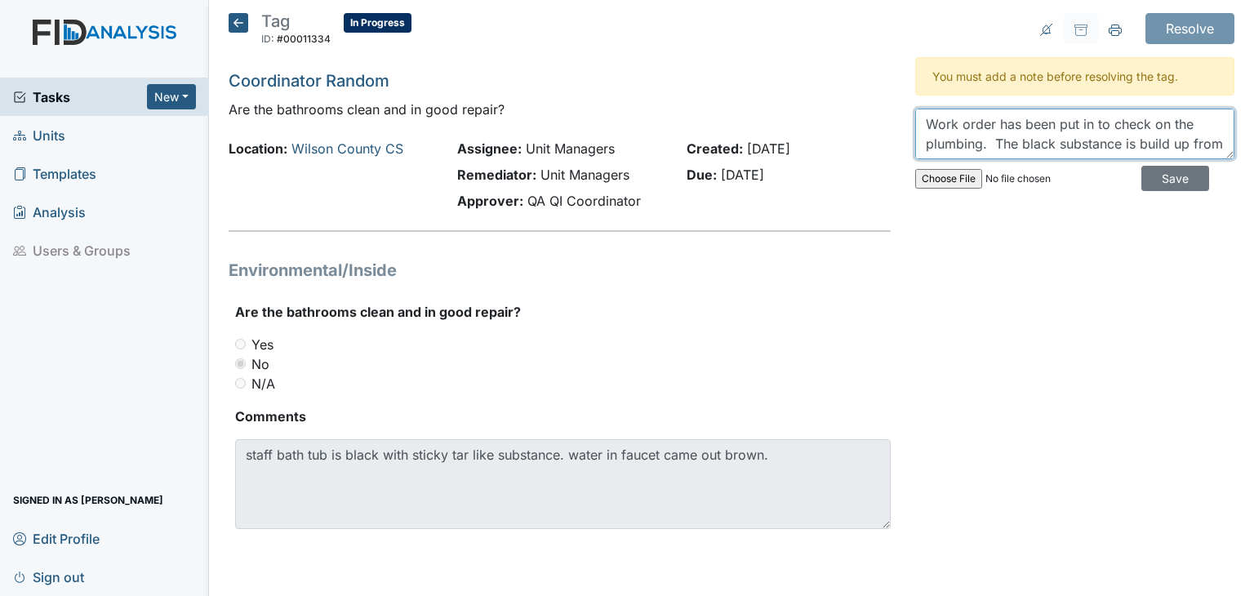
scroll to position [20, 0]
type textarea "Work order has been put in to check on the plumbing. The black substance is bui…"
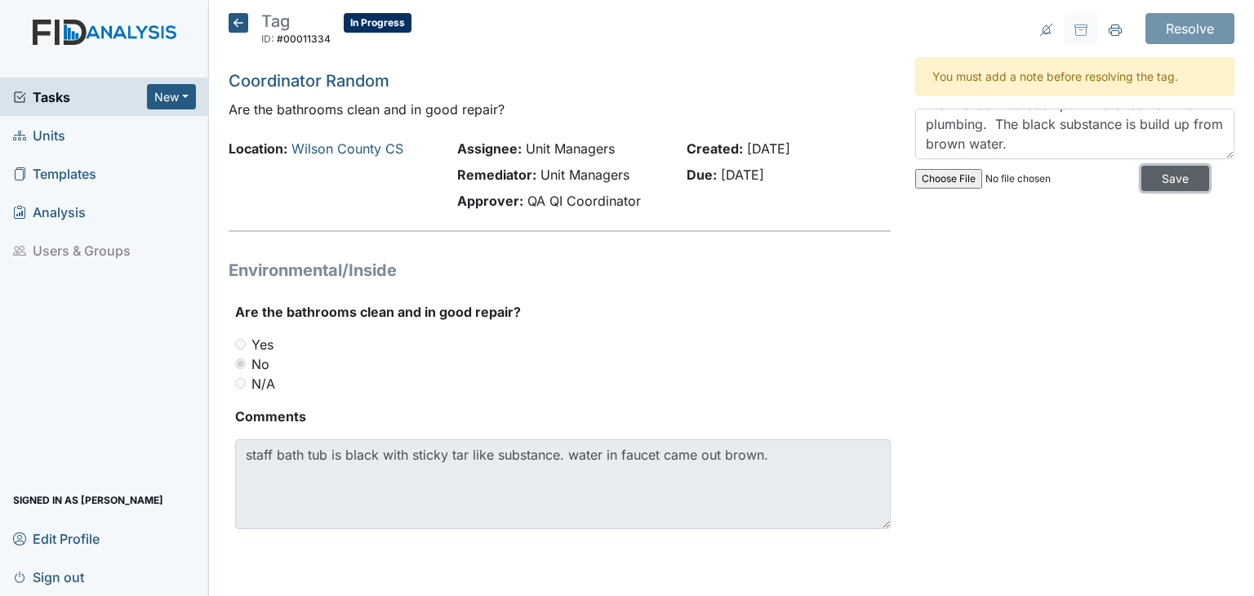
click at [1151, 175] on input "Save" at bounding box center [1175, 178] width 68 height 25
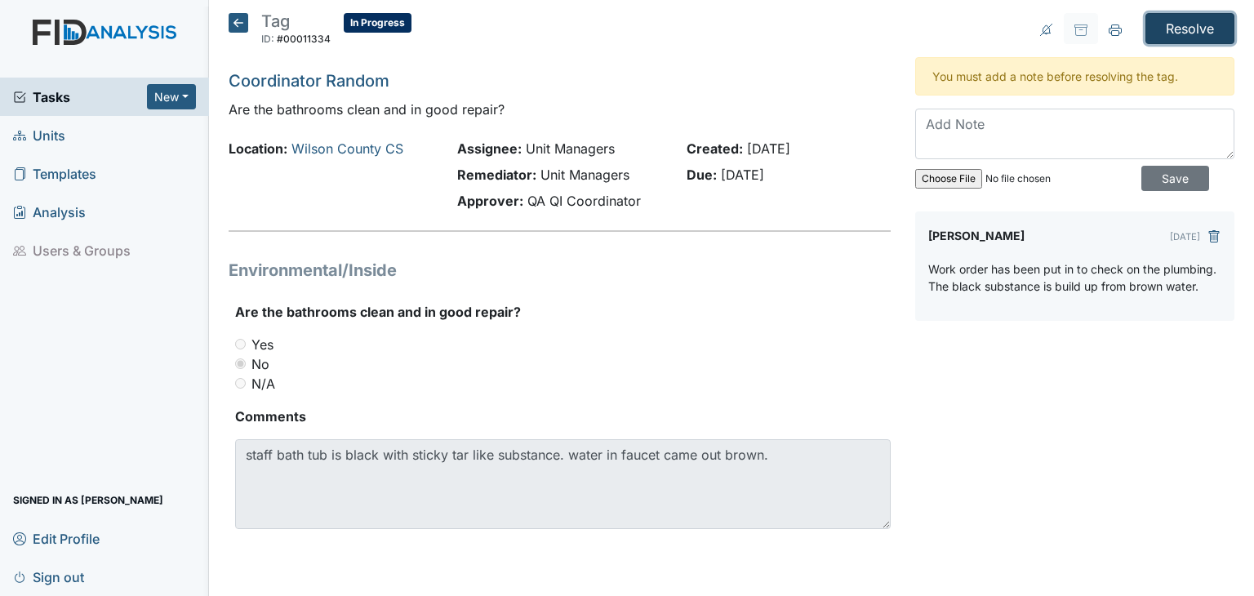
click at [1198, 33] on input "Resolve" at bounding box center [1189, 28] width 89 height 31
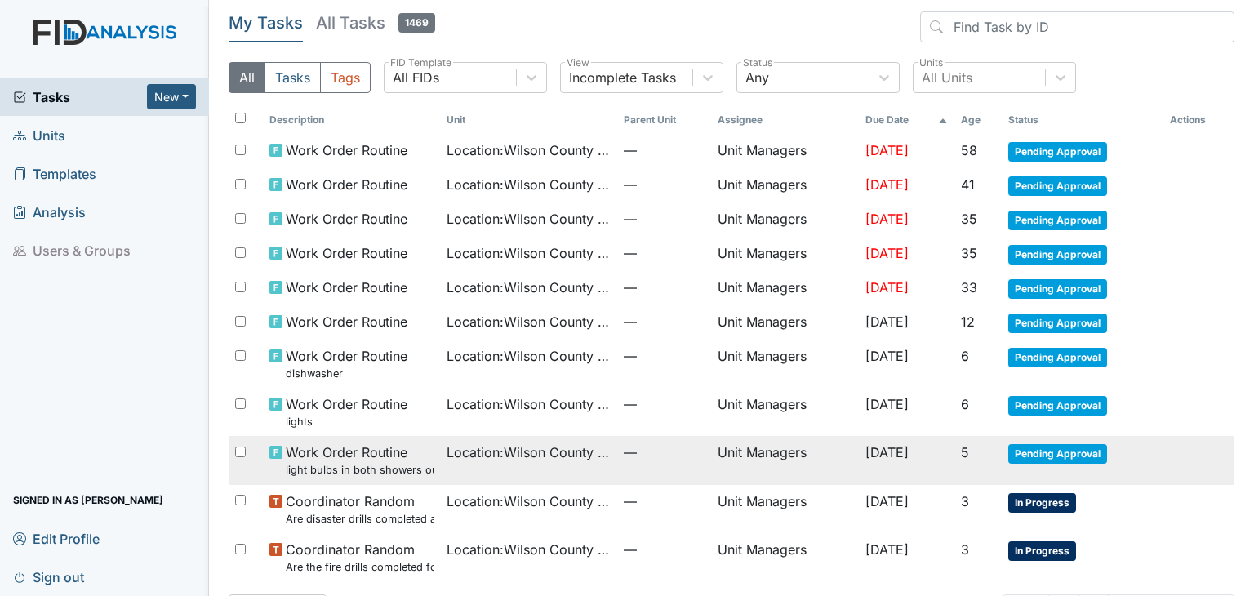
scroll to position [107, 0]
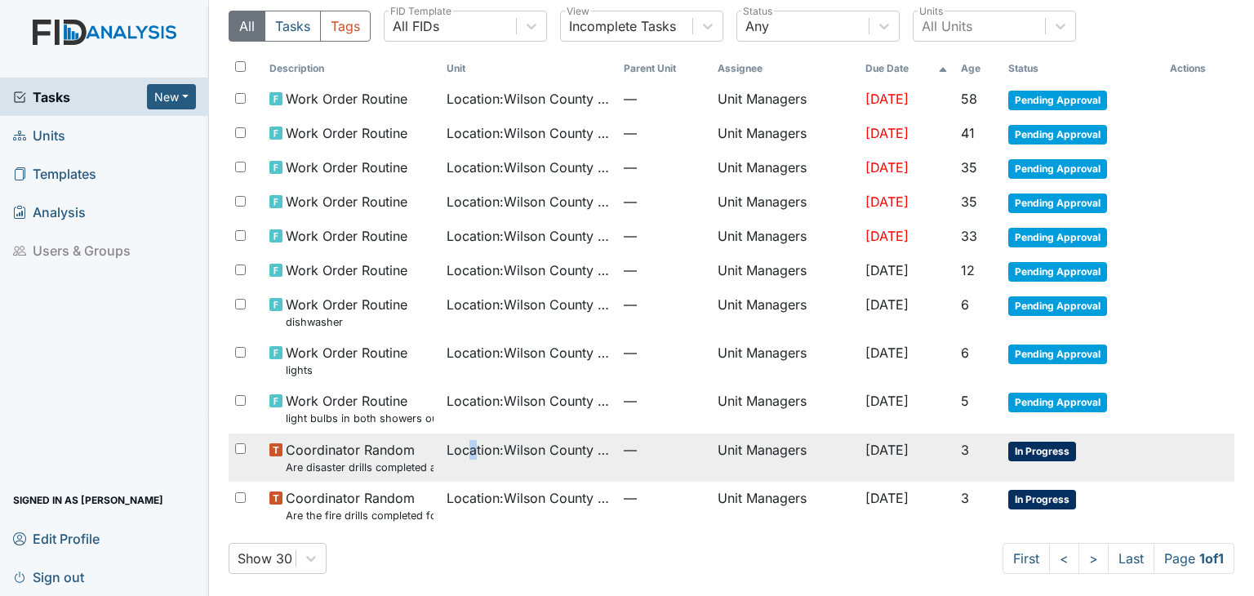
click at [462, 461] on td "Location : [GEOGRAPHIC_DATA]" at bounding box center [528, 457] width 177 height 48
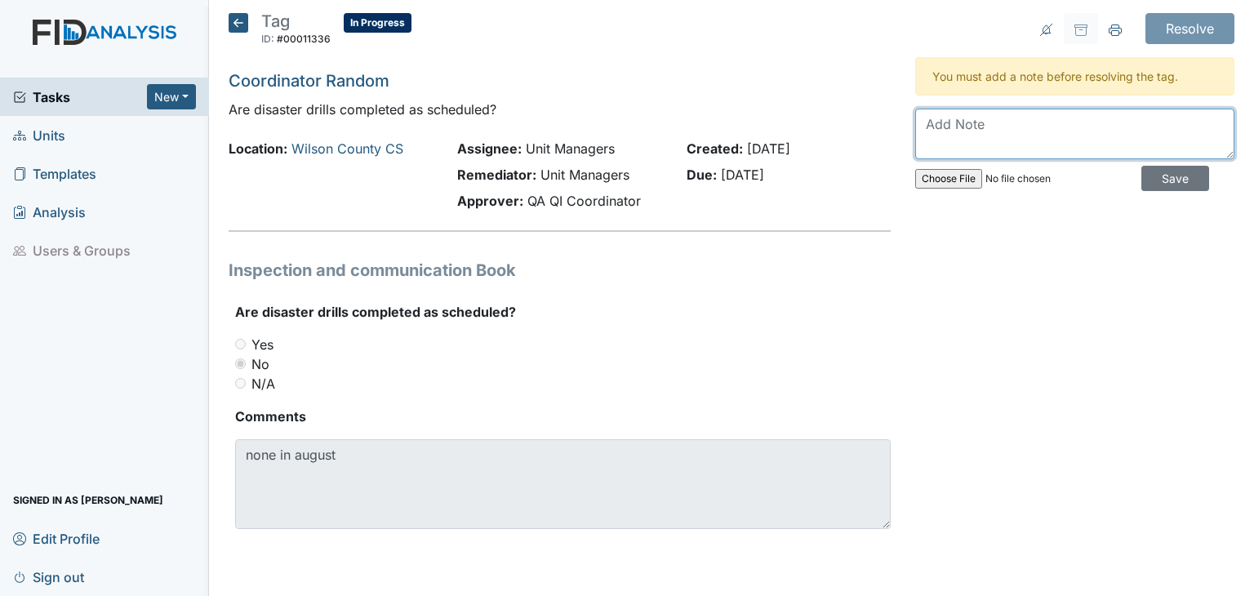
click at [985, 125] on textarea at bounding box center [1074, 134] width 319 height 51
type textarea "Disaster drills were done, they were not put into fids, but will be put in imme…"
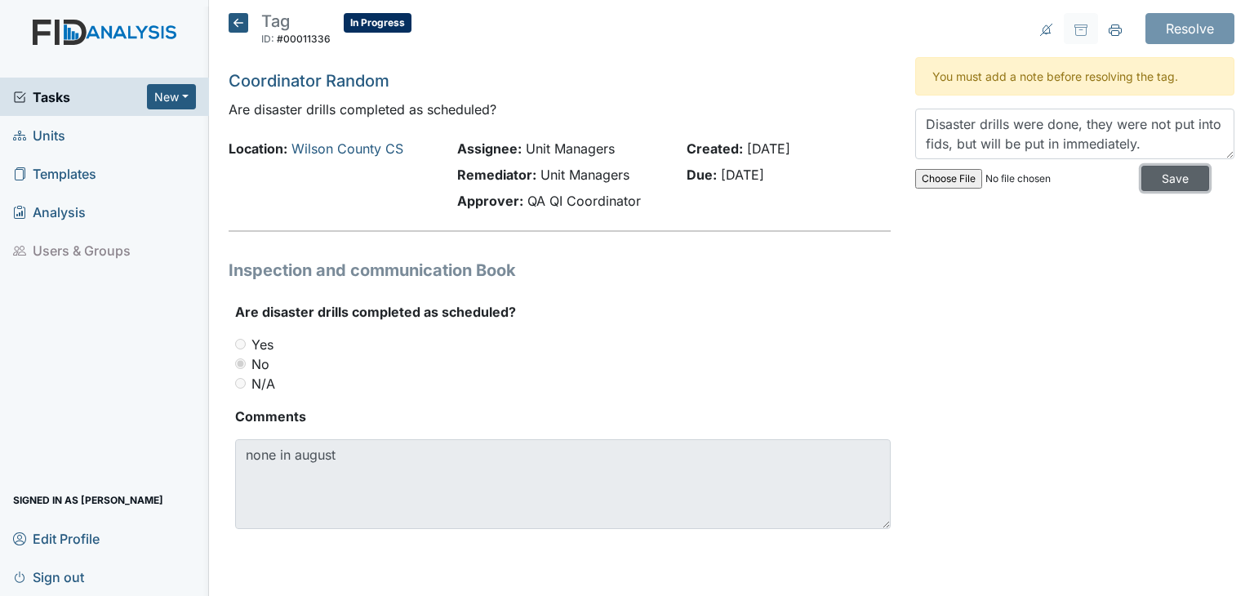
click at [1164, 184] on input "Save" at bounding box center [1175, 178] width 68 height 25
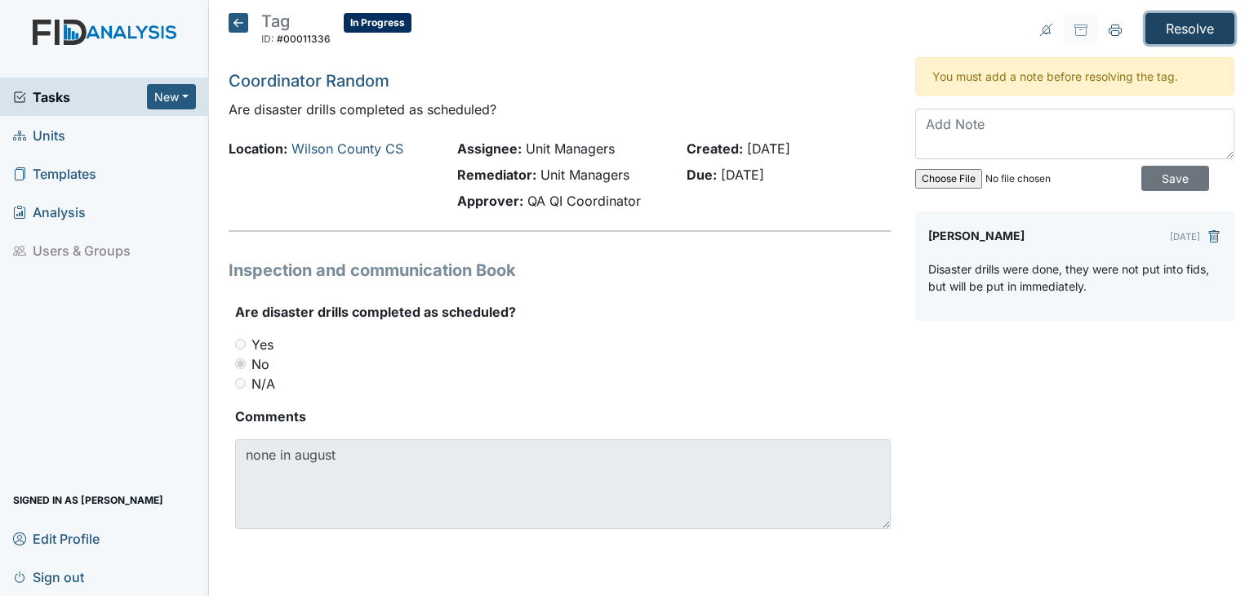
click at [1205, 25] on input "Resolve" at bounding box center [1189, 28] width 89 height 31
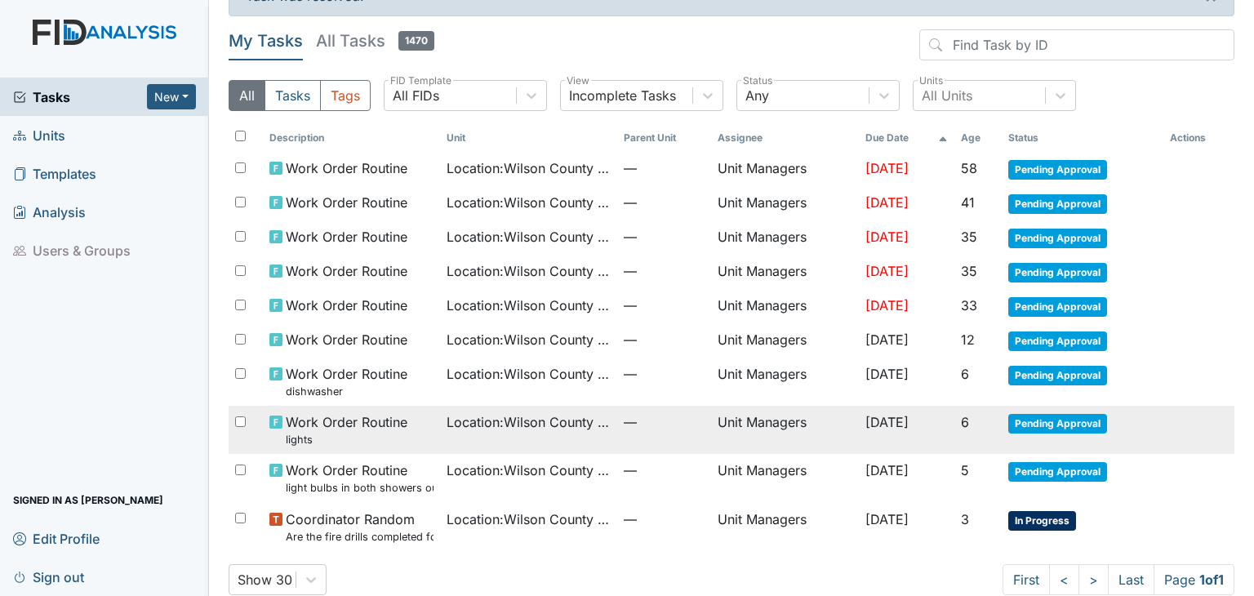
scroll to position [59, 0]
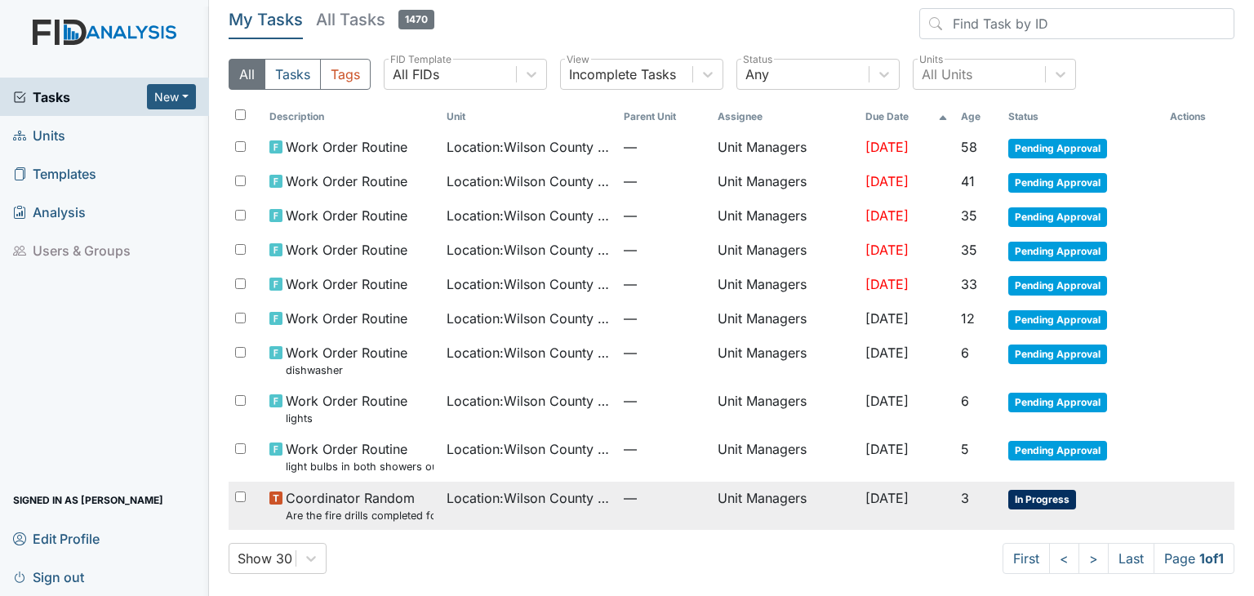
click at [408, 509] on small "Are the fire drills completed for the most recent month?" at bounding box center [360, 516] width 148 height 16
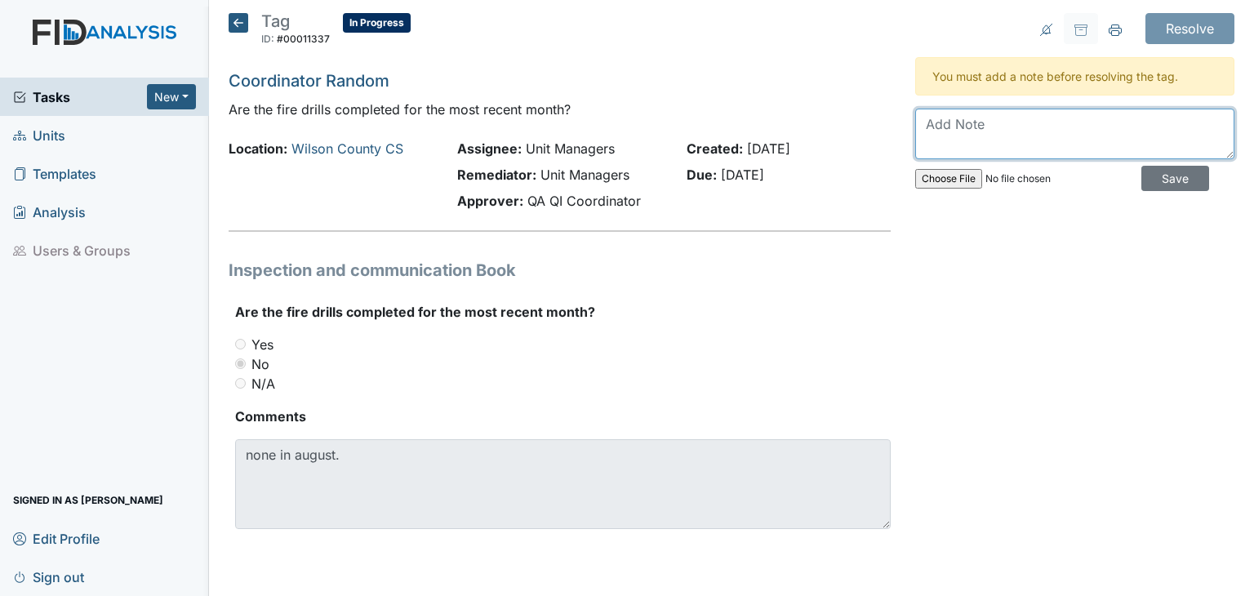
click at [1015, 131] on textarea at bounding box center [1074, 134] width 319 height 51
click at [1015, 130] on textarea "Fire drills were done on paper,n" at bounding box center [1074, 134] width 319 height 51
drag, startPoint x: 1015, startPoint y: 128, endPoint x: 1037, endPoint y: 109, distance: 29.5
click at [1037, 109] on textarea "Fire drills were done on paper,n" at bounding box center [1074, 134] width 319 height 51
drag, startPoint x: 1143, startPoint y: 149, endPoint x: 1156, endPoint y: 149, distance: 12.3
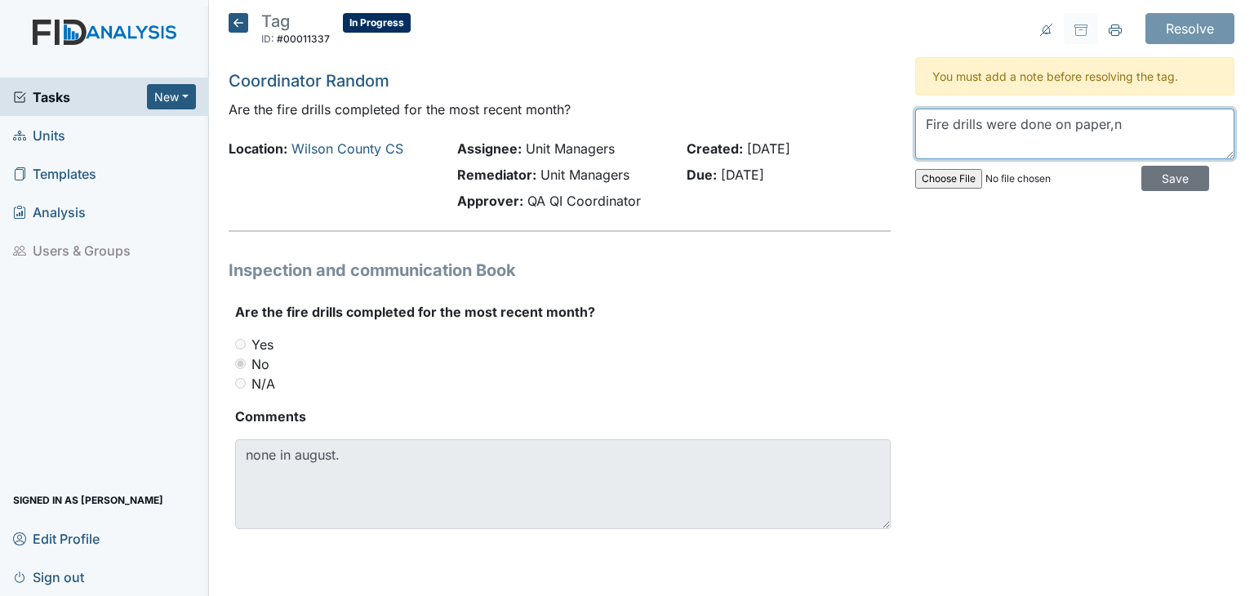
click at [1156, 149] on textarea "Fire drills were done on paper,n" at bounding box center [1074, 134] width 319 height 51
click at [1146, 133] on textarea "Fire drills were done on paper,n" at bounding box center [1074, 134] width 319 height 51
drag, startPoint x: 1113, startPoint y: 111, endPoint x: 1122, endPoint y: 122, distance: 13.9
click at [1113, 112] on textarea "Fire drills were done on paper,n" at bounding box center [1074, 134] width 319 height 51
click at [1114, 120] on textarea "Fire drills were done on paper,n" at bounding box center [1074, 134] width 319 height 51
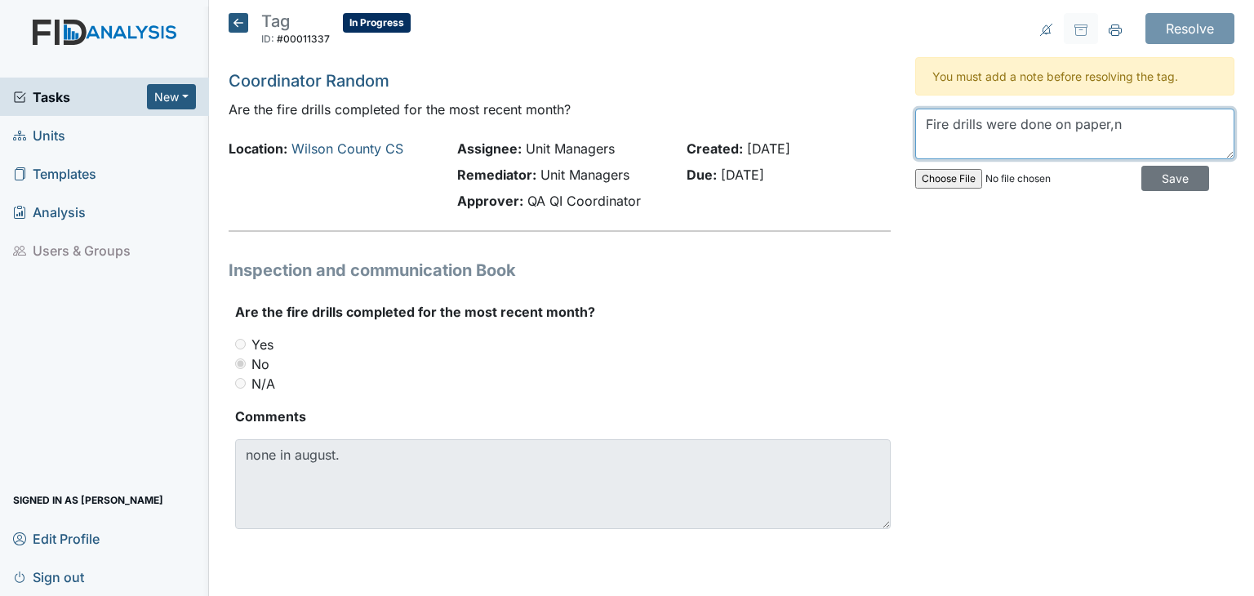
click at [1138, 129] on textarea "Fire drills were done on paper,n" at bounding box center [1074, 134] width 319 height 51
drag, startPoint x: 1148, startPoint y: 150, endPoint x: 1107, endPoint y: 171, distance: 46.0
click at [1125, 169] on div "Fire drills were done on paper,n Save" at bounding box center [1074, 154] width 319 height 90
click at [1103, 164] on input "file" at bounding box center [1026, 178] width 222 height 39
drag, startPoint x: 1122, startPoint y: 122, endPoint x: 1130, endPoint y: 137, distance: 17.5
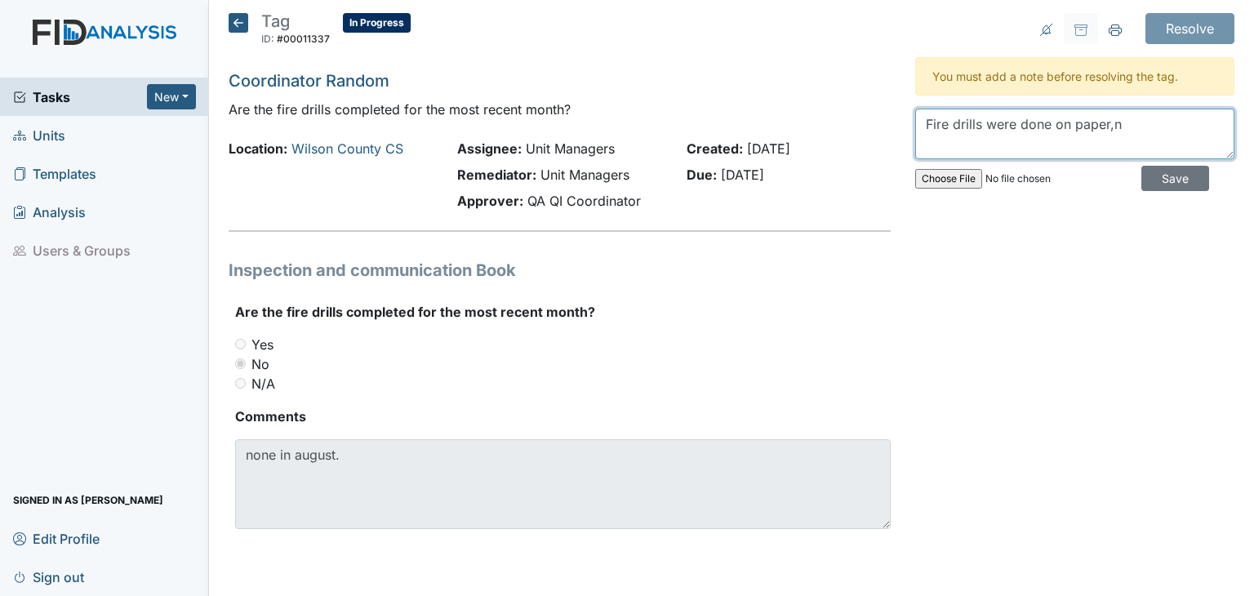
click at [1122, 123] on textarea "Fire drills were done on paper,n" at bounding box center [1074, 134] width 319 height 51
drag, startPoint x: 1124, startPoint y: 122, endPoint x: 1132, endPoint y: 130, distance: 11.5
click at [1124, 122] on textarea "Fire drills were done on paper,n" at bounding box center [1074, 134] width 319 height 51
drag, startPoint x: 1136, startPoint y: 118, endPoint x: 1134, endPoint y: 145, distance: 27.0
click at [1137, 119] on textarea "Fire drills were done on paper,n" at bounding box center [1074, 134] width 319 height 51
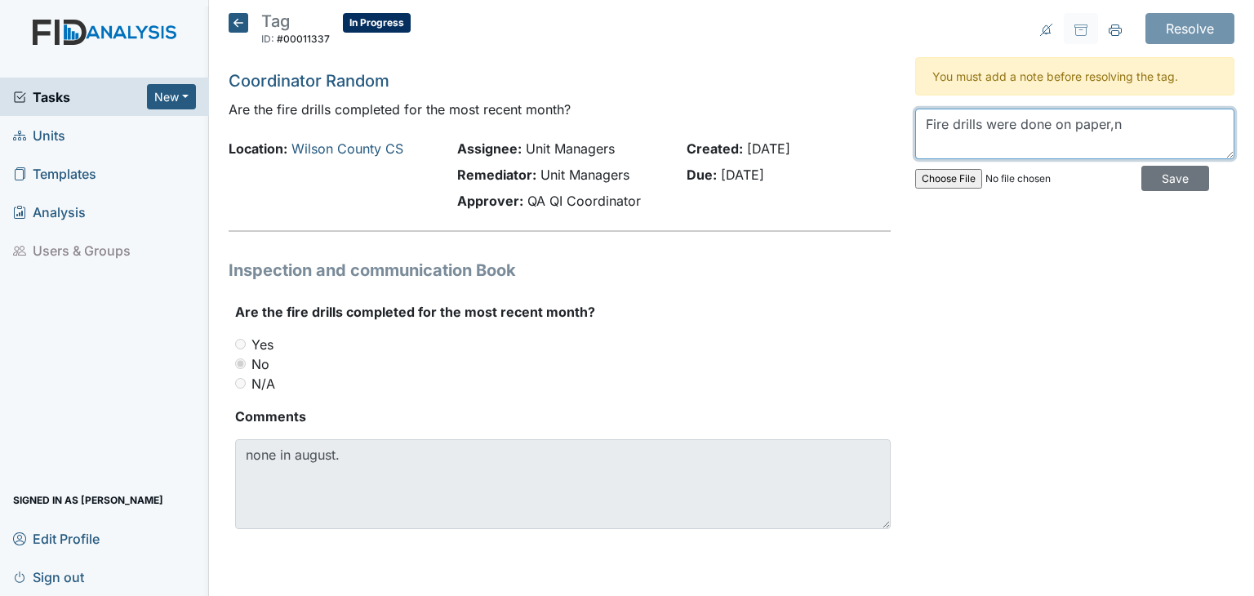
click at [1115, 112] on textarea "Fire drills were done on paper,n" at bounding box center [1074, 134] width 319 height 51
drag, startPoint x: 1136, startPoint y: 122, endPoint x: 1025, endPoint y: 144, distance: 113.3
click at [1135, 123] on textarea "Fire drills were done on paper,n" at bounding box center [1074, 134] width 319 height 51
click at [1005, 151] on textarea "Fire drills were done on paper,n" at bounding box center [1074, 134] width 319 height 51
click at [1125, 118] on textarea "Fire drills were done on paper,n" at bounding box center [1074, 134] width 319 height 51
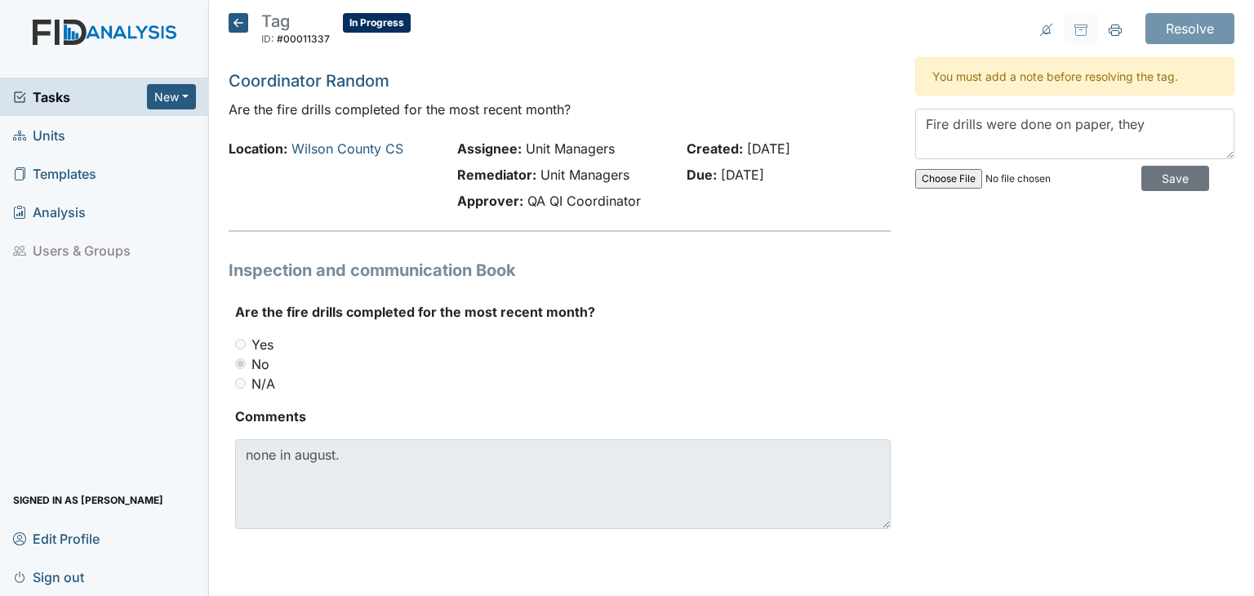
click at [1224, 165] on div "Fire drills were done on paper, they Save" at bounding box center [1074, 154] width 319 height 90
click at [1112, 122] on textarea "Fire drills were done on paper, they" at bounding box center [1074, 134] width 319 height 51
click at [1160, 131] on textarea "Fire drills were done on paper, they" at bounding box center [1074, 134] width 319 height 51
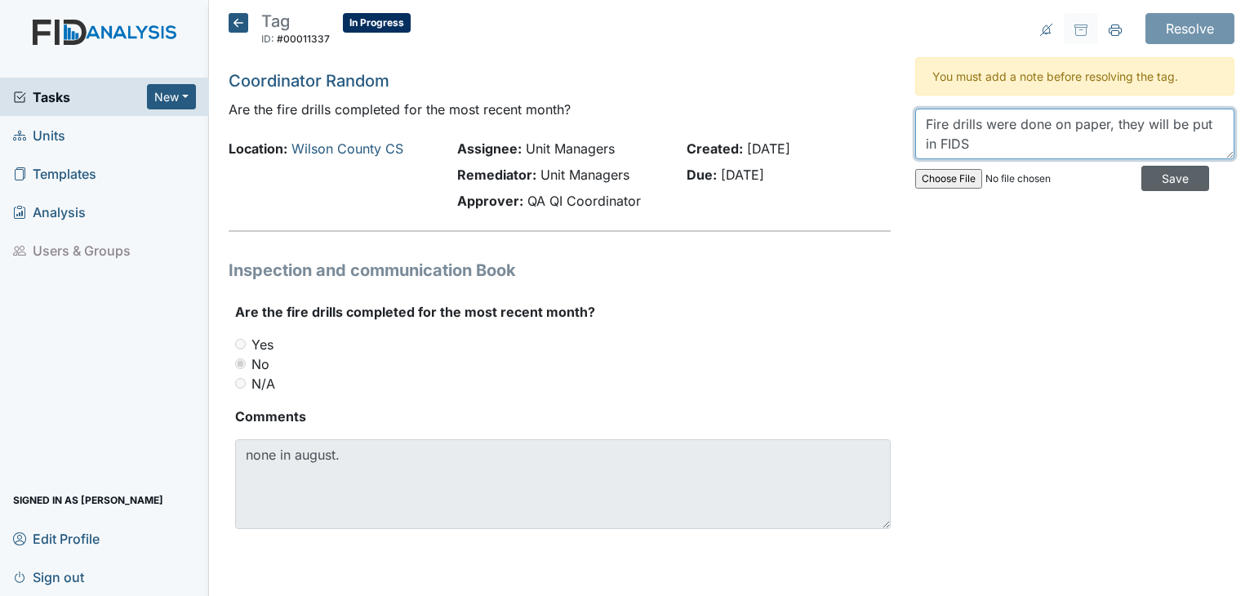
type textarea "Fire drills were done on paper, they will be put in FIDS"
click at [1156, 175] on input "Save" at bounding box center [1175, 178] width 68 height 25
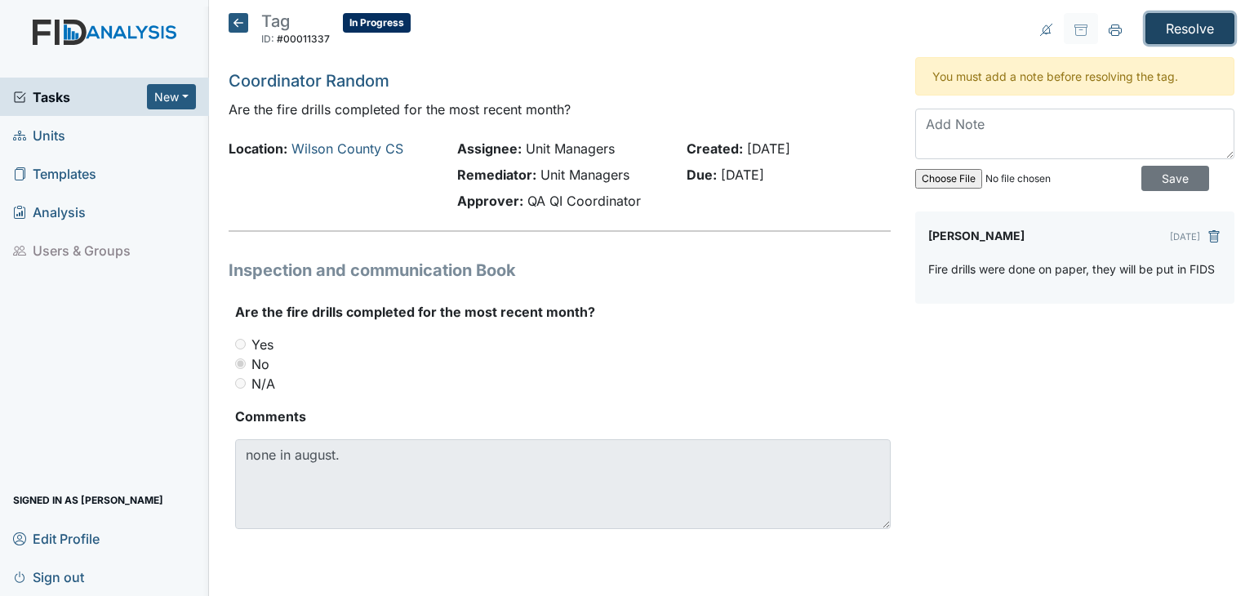
click at [1181, 26] on input "Resolve" at bounding box center [1189, 28] width 89 height 31
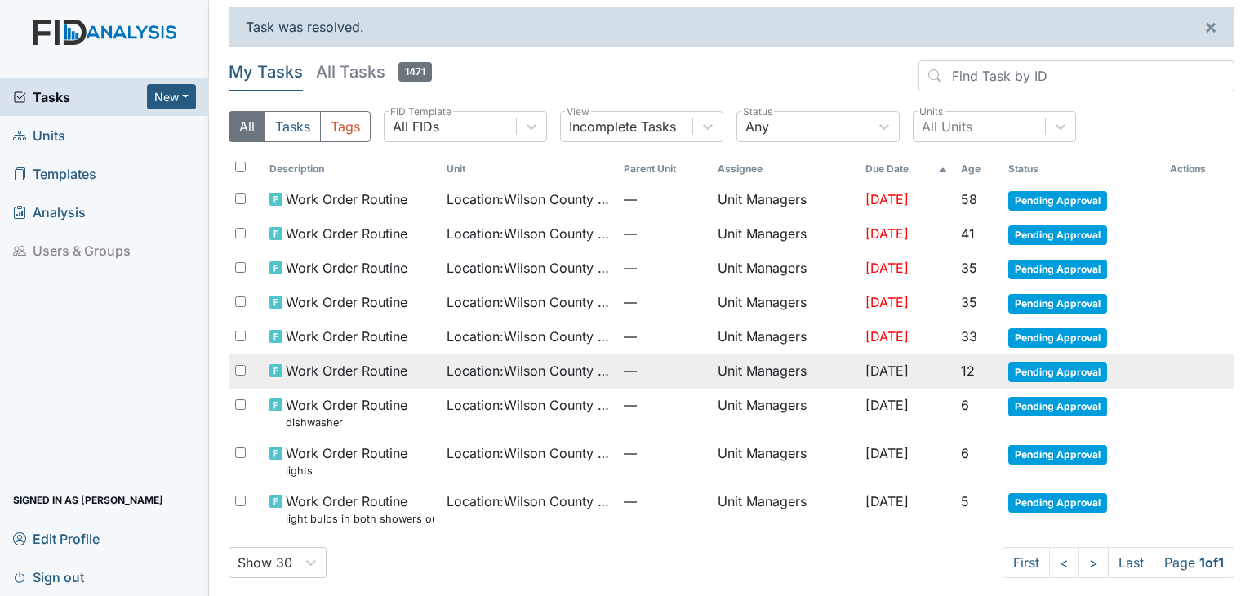
scroll to position [10, 0]
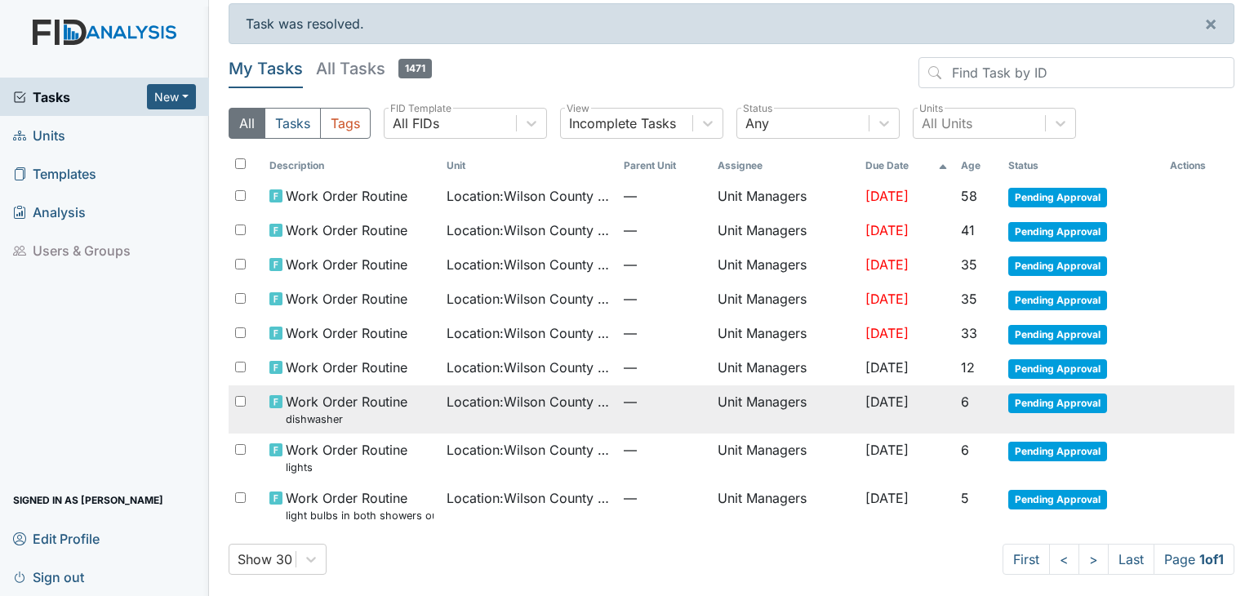
click at [457, 406] on span "Location : Wilson County CS" at bounding box center [528, 402] width 164 height 20
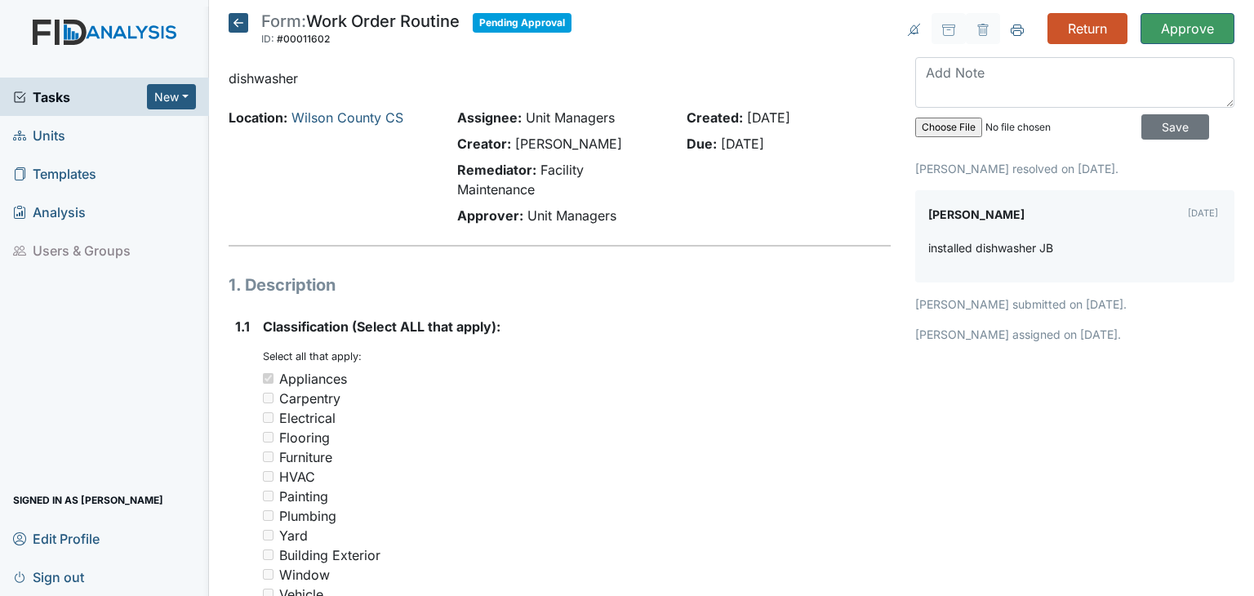
click at [699, 277] on h1 "1. Description" at bounding box center [560, 285] width 662 height 24
click at [996, 78] on textarea at bounding box center [1074, 82] width 319 height 51
type textarea "d"
click at [1009, 86] on textarea "d" at bounding box center [1074, 82] width 319 height 51
click at [1009, 86] on textarea at bounding box center [1074, 82] width 319 height 51
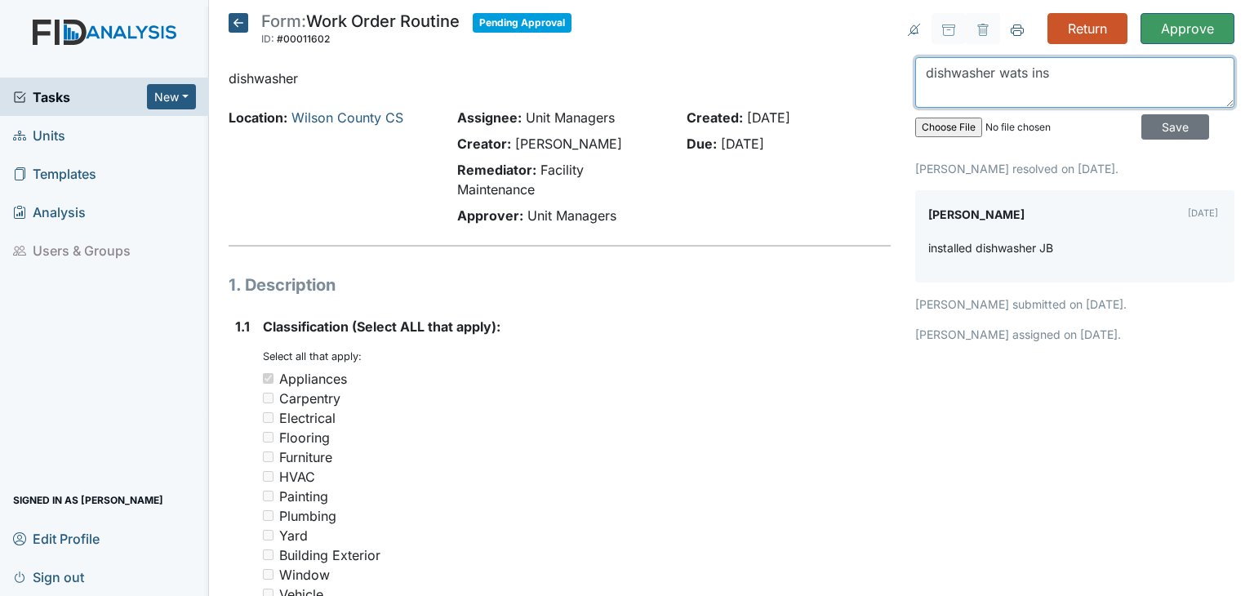
click at [1009, 86] on textarea "dishwasher wats ins" at bounding box center [1074, 82] width 319 height 51
click at [1074, 81] on textarea "dishwasher was ins" at bounding box center [1074, 82] width 319 height 51
click at [1074, 82] on textarea "dishwasher was ins" at bounding box center [1074, 82] width 319 height 51
click at [1026, 66] on textarea "dishwasher was itns" at bounding box center [1074, 82] width 319 height 51
drag, startPoint x: 1034, startPoint y: 76, endPoint x: 1045, endPoint y: 87, distance: 16.2
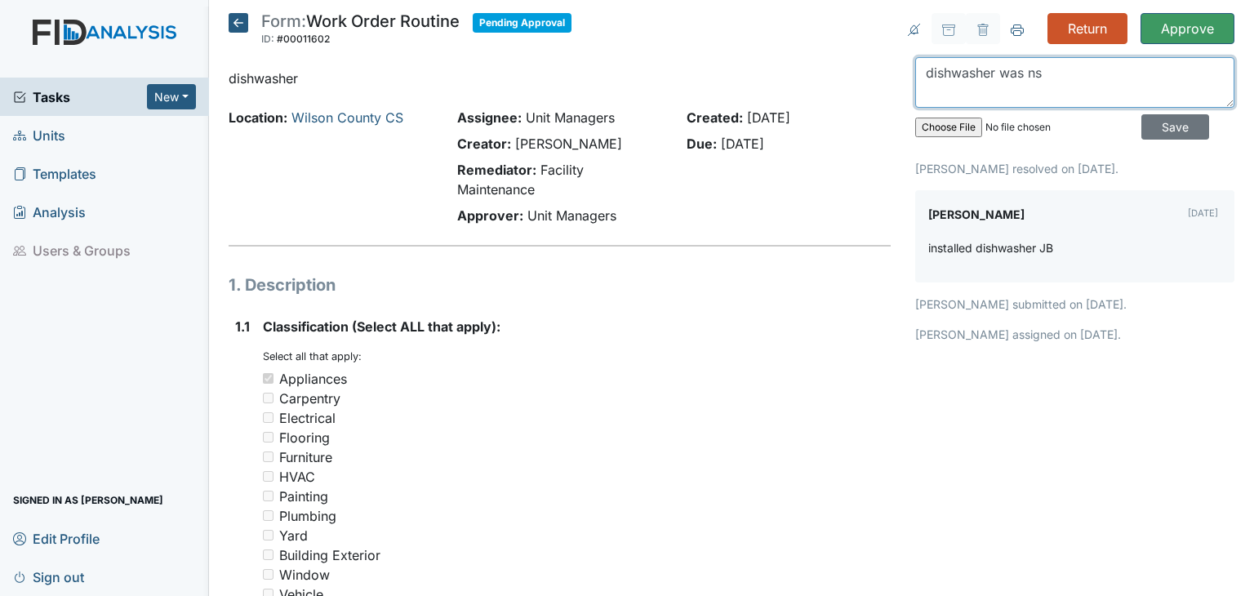
click at [1034, 76] on textarea "dishwasher was ns" at bounding box center [1074, 82] width 319 height 51
type textarea "dishwasher was installed."
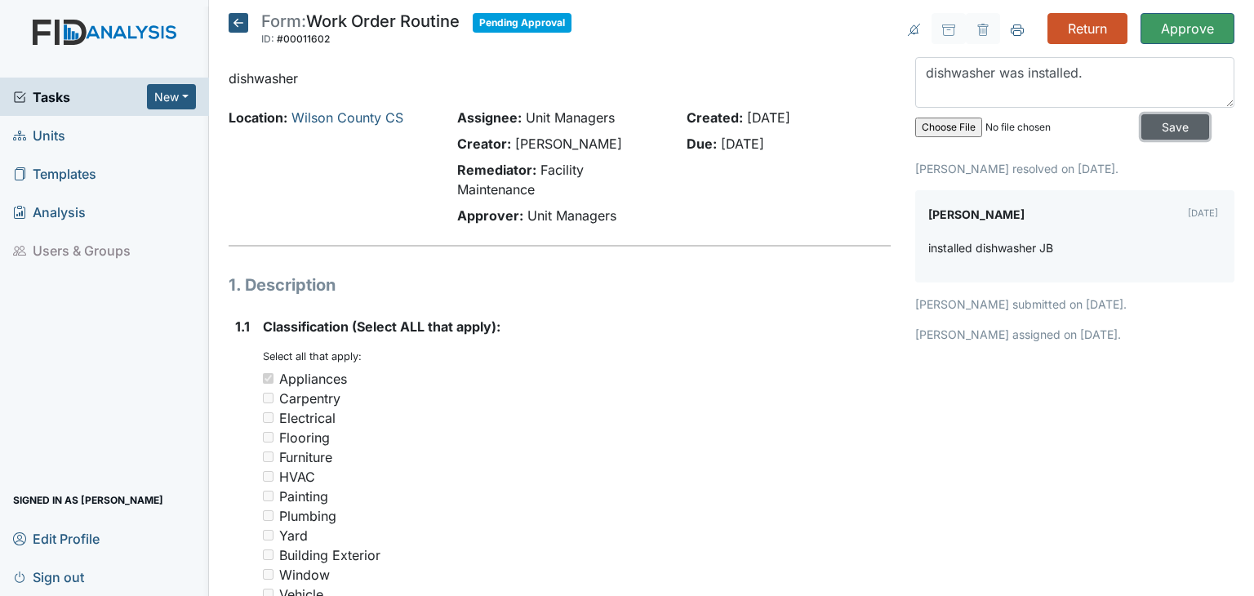
click at [1158, 126] on input "Save" at bounding box center [1175, 126] width 68 height 25
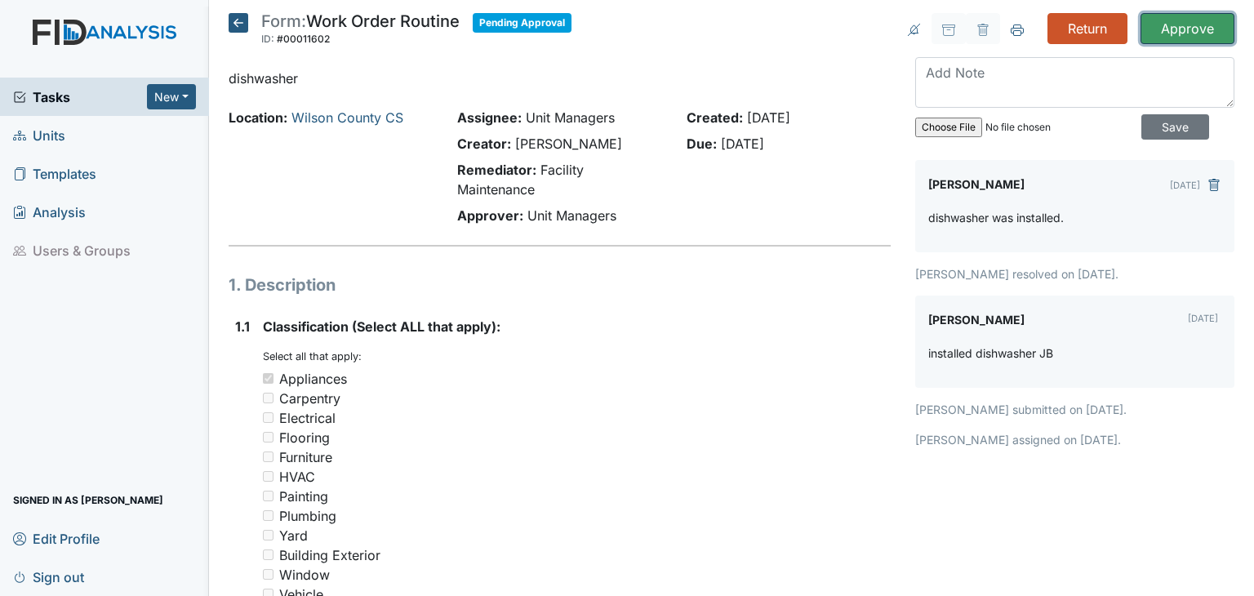
click at [1167, 30] on input "Approve" at bounding box center [1187, 28] width 94 height 31
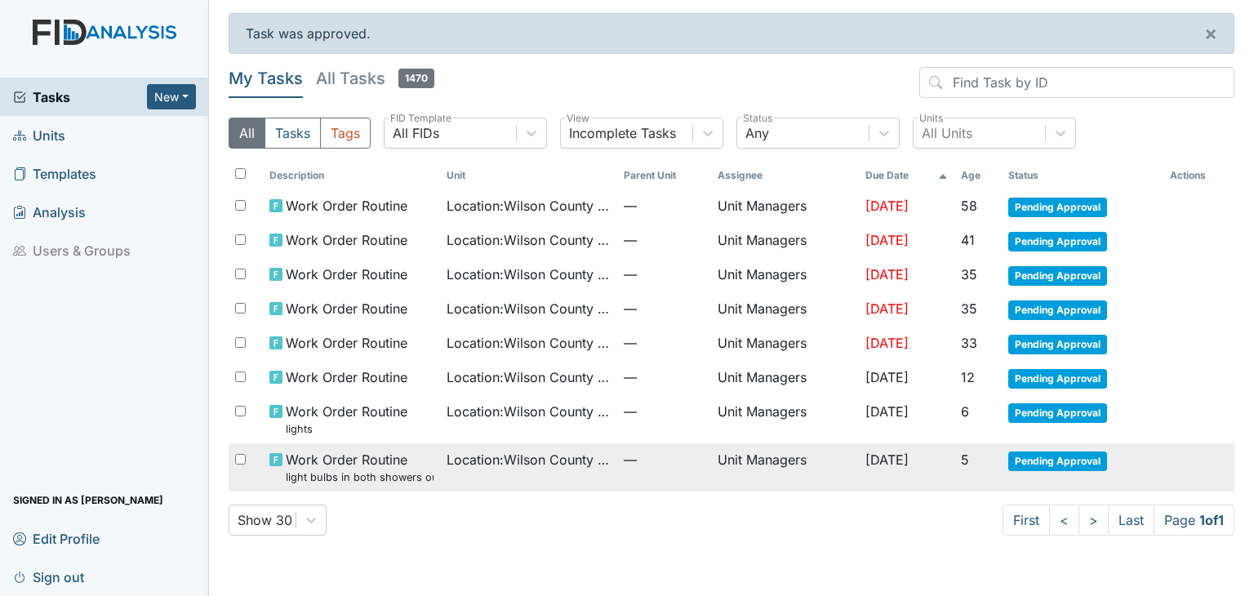
click at [1074, 459] on span "Pending Approval" at bounding box center [1057, 461] width 99 height 20
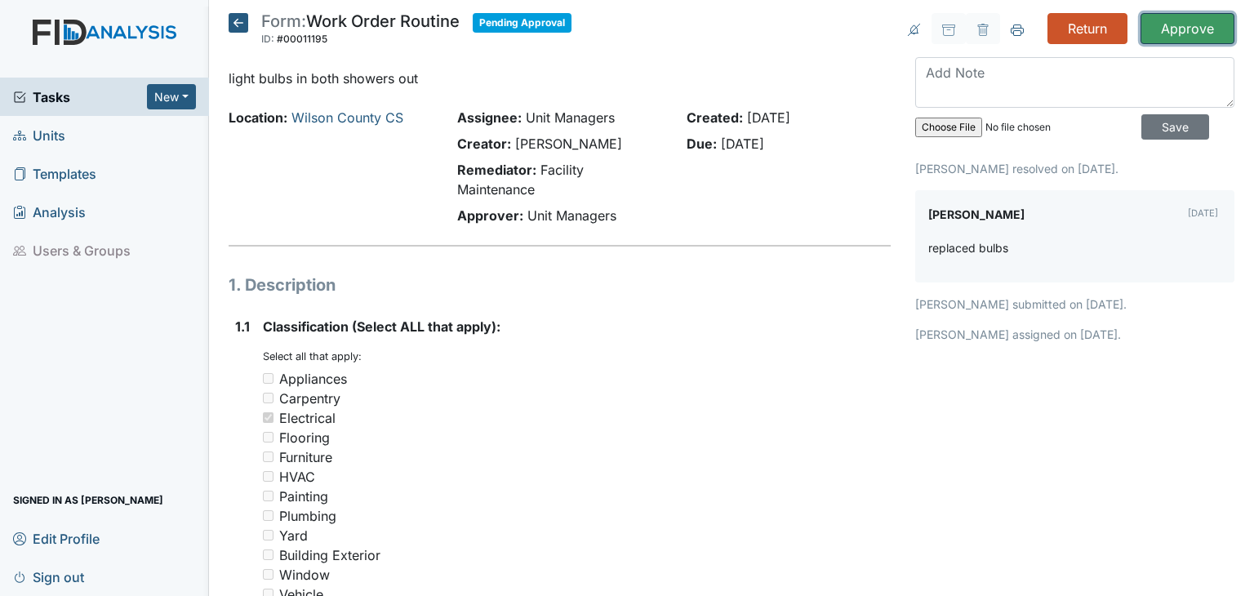
click at [1152, 36] on input "Approve" at bounding box center [1187, 28] width 94 height 31
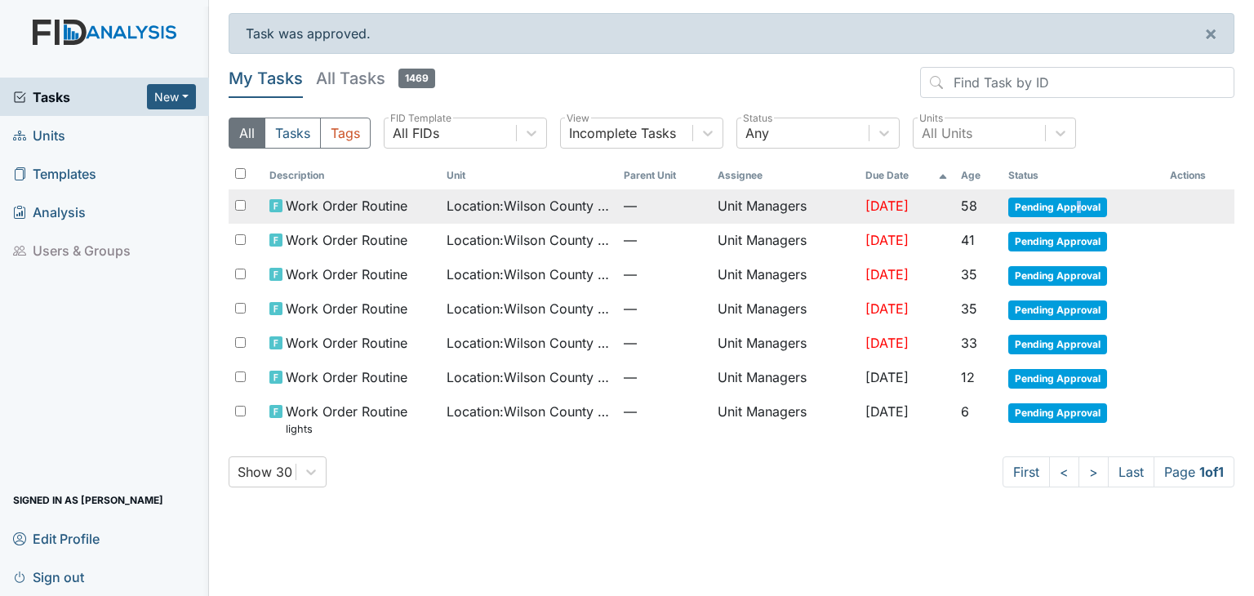
click at [1090, 205] on span "Pending Approval" at bounding box center [1057, 207] width 99 height 20
click at [1090, 203] on span "Pending Approval" at bounding box center [1057, 207] width 99 height 20
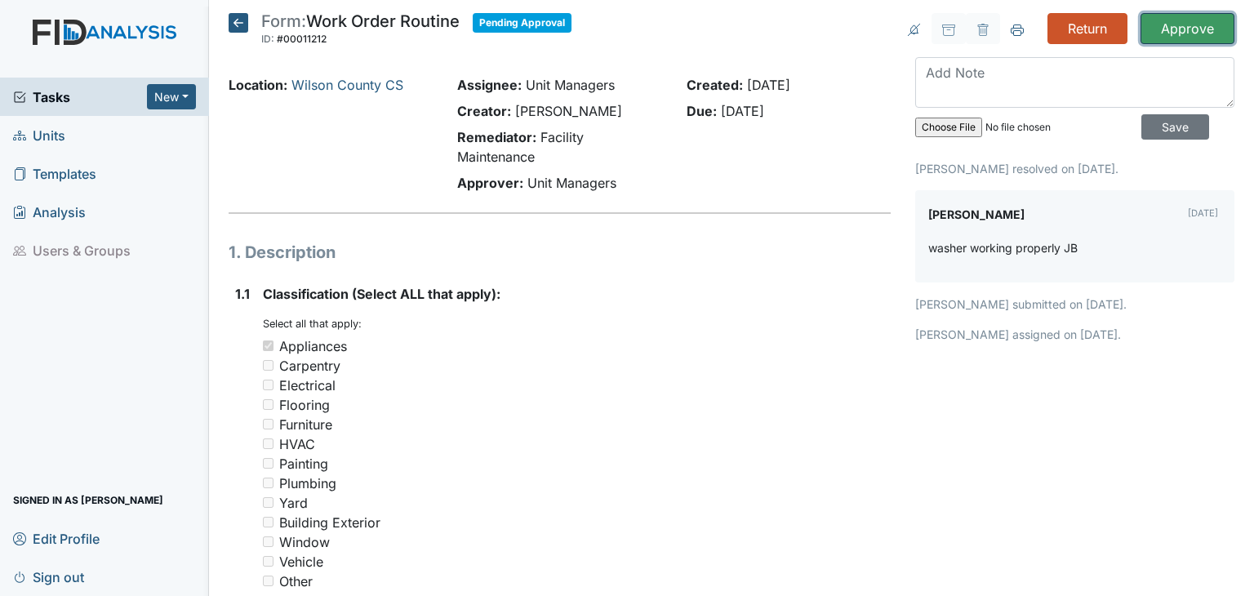
click at [1154, 25] on input "Approve" at bounding box center [1187, 28] width 94 height 31
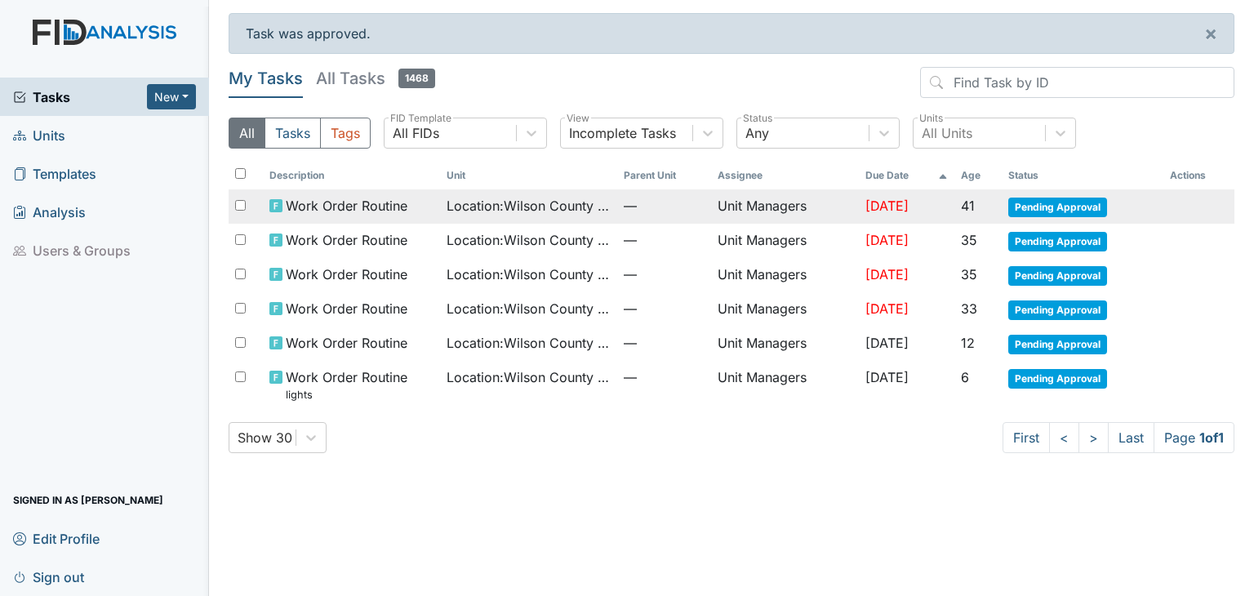
click at [1064, 206] on span "Pending Approval" at bounding box center [1057, 207] width 99 height 20
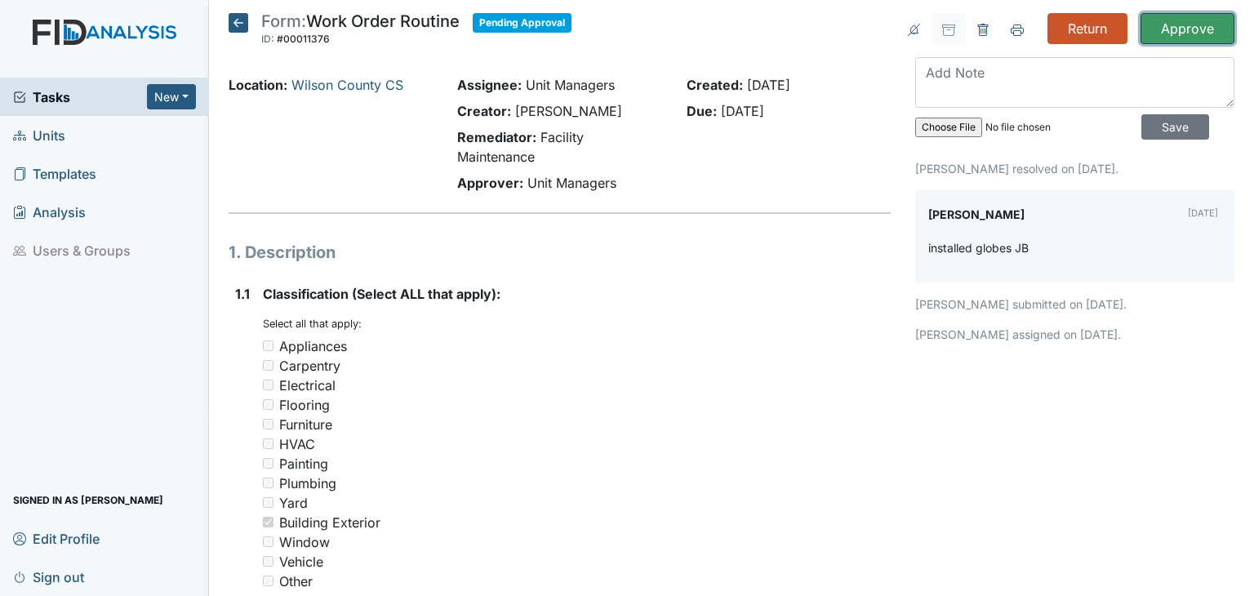
click at [1165, 31] on input "Approve" at bounding box center [1187, 28] width 94 height 31
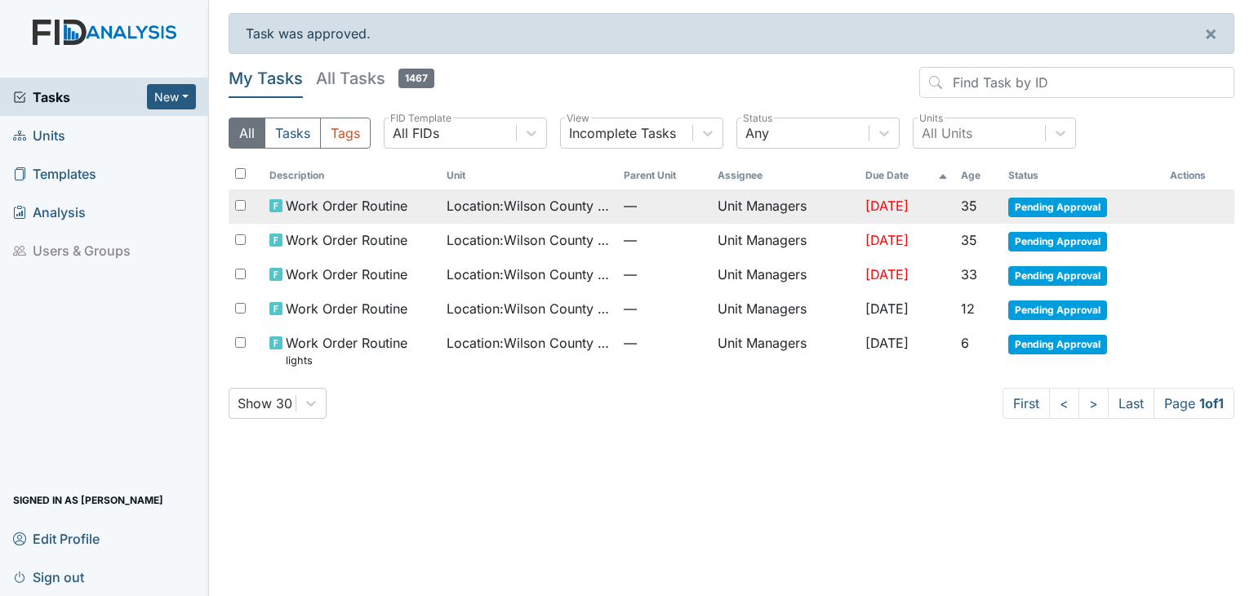
click at [1043, 213] on span "Pending Approval" at bounding box center [1057, 207] width 99 height 20
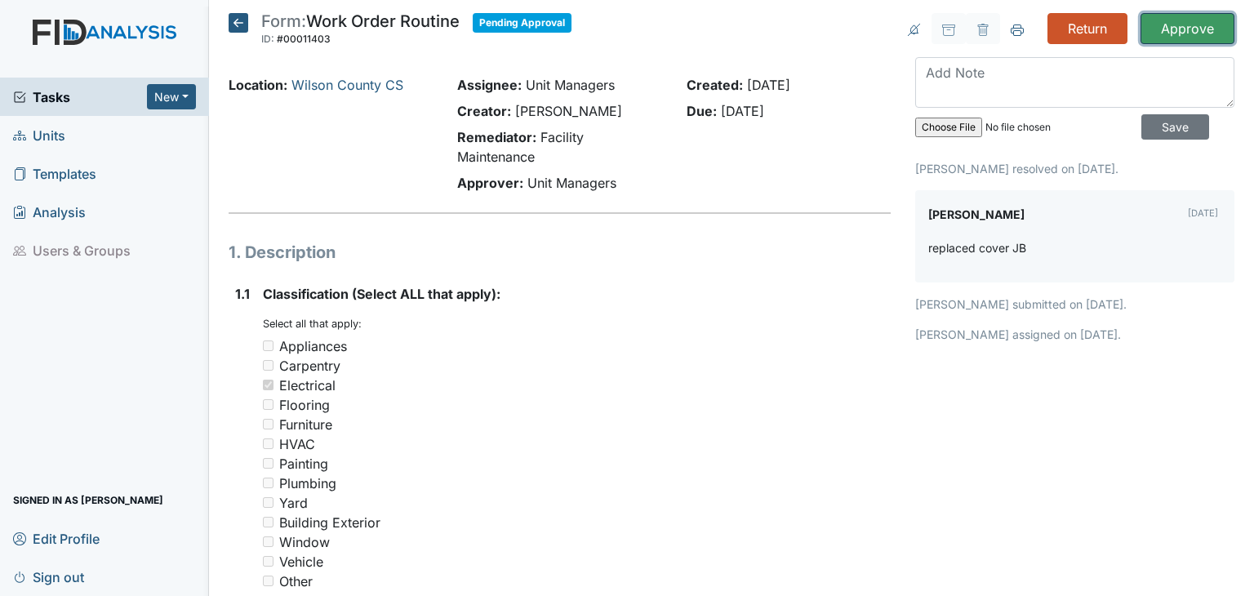
click at [1162, 34] on input "Approve" at bounding box center [1187, 28] width 94 height 31
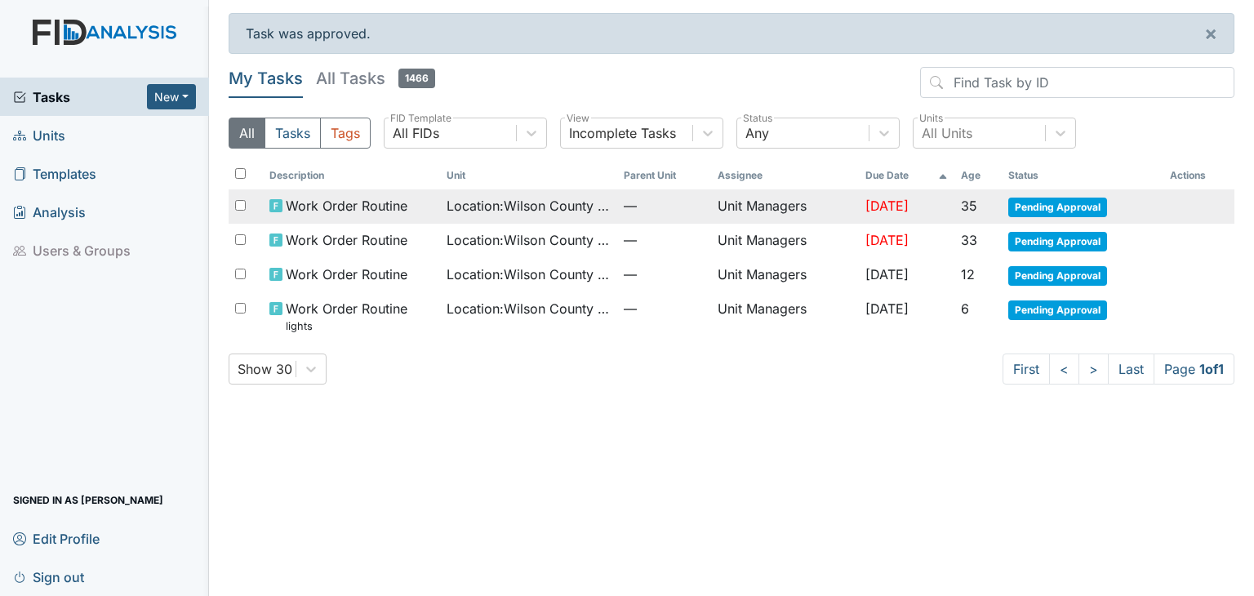
click at [942, 211] on td "[DATE]" at bounding box center [906, 206] width 95 height 34
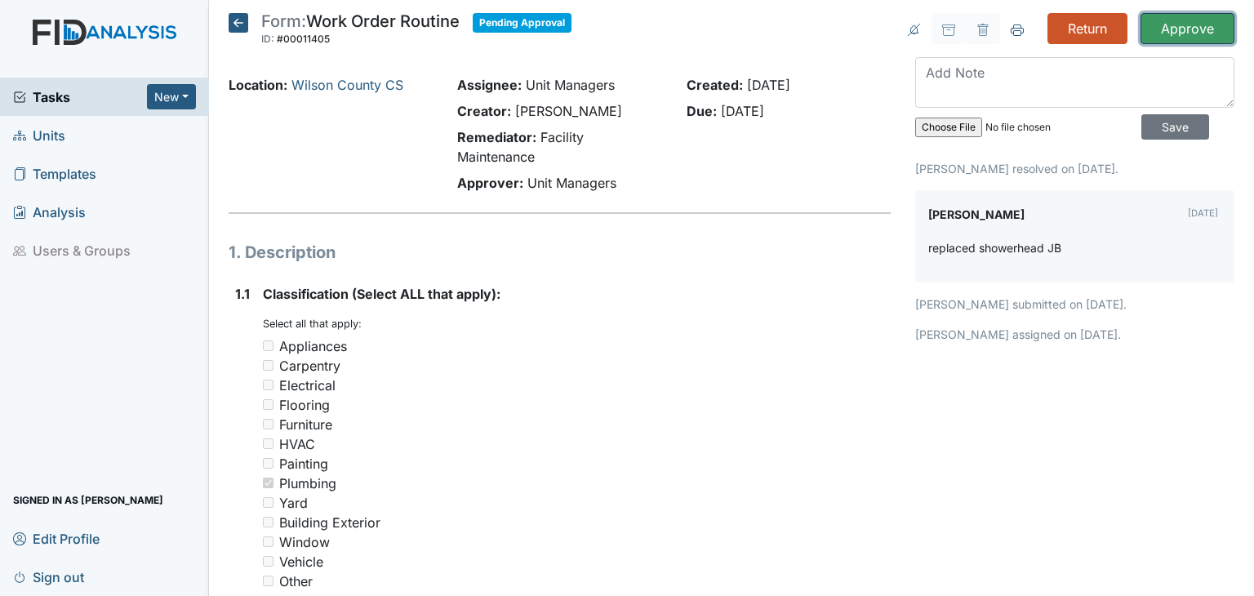
drag, startPoint x: 1165, startPoint y: 24, endPoint x: 1158, endPoint y: 15, distance: 11.1
click at [1158, 16] on input "Approve" at bounding box center [1187, 28] width 94 height 31
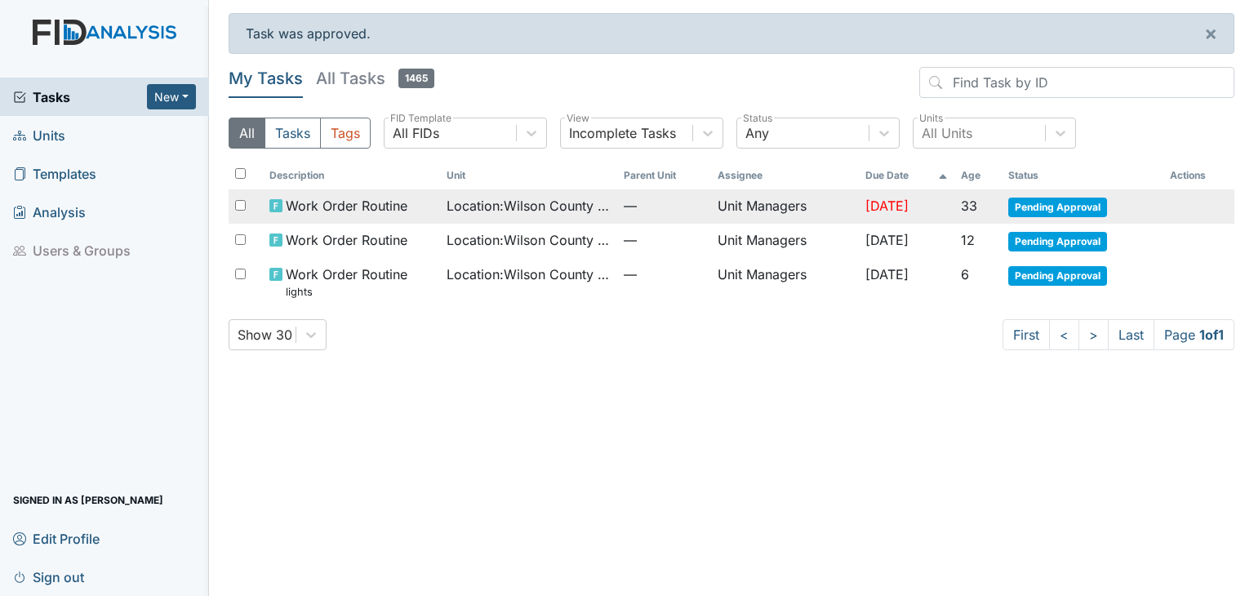
click at [917, 211] on td "[DATE]" at bounding box center [906, 206] width 95 height 34
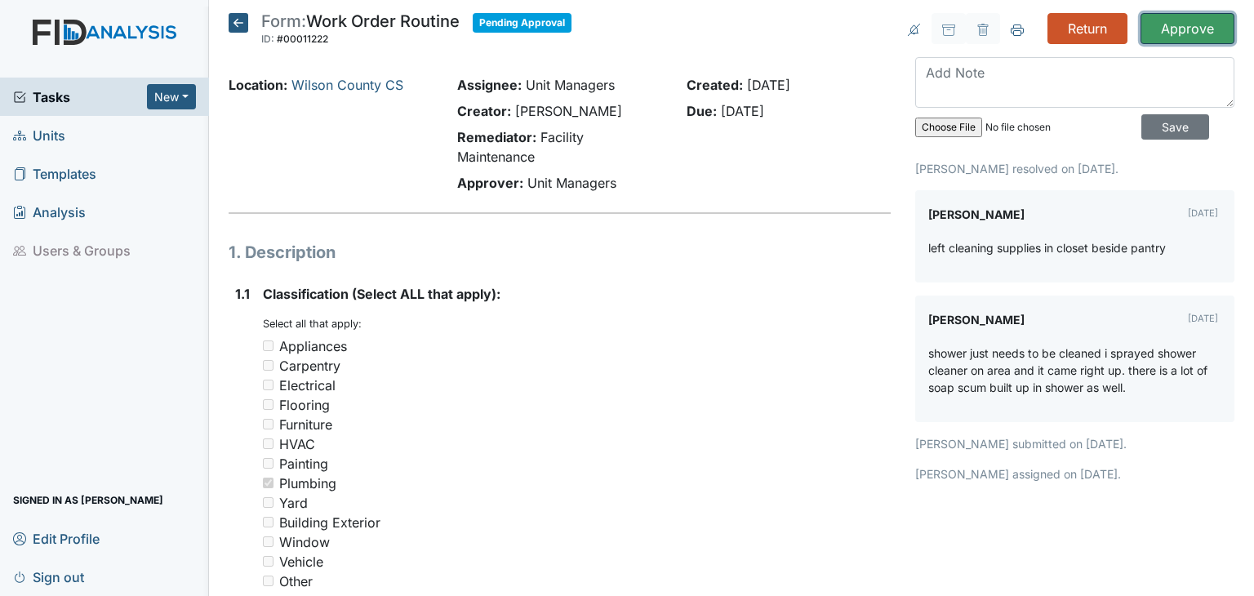
click at [1160, 30] on input "Approve" at bounding box center [1187, 28] width 94 height 31
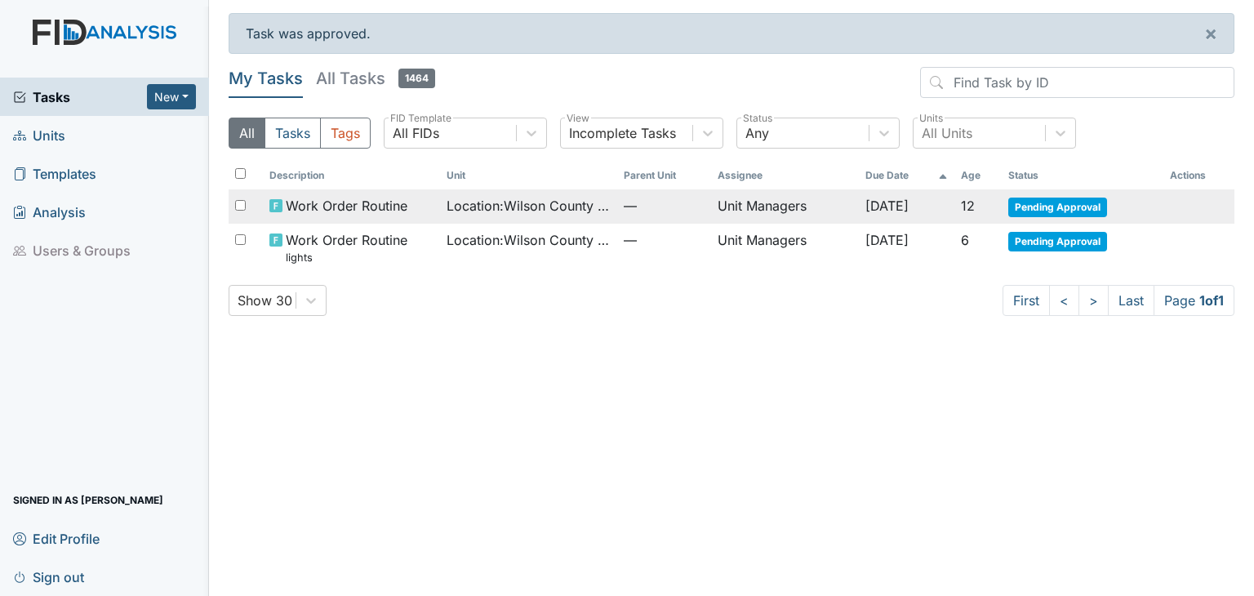
click at [643, 206] on span "—" at bounding box center [664, 206] width 82 height 20
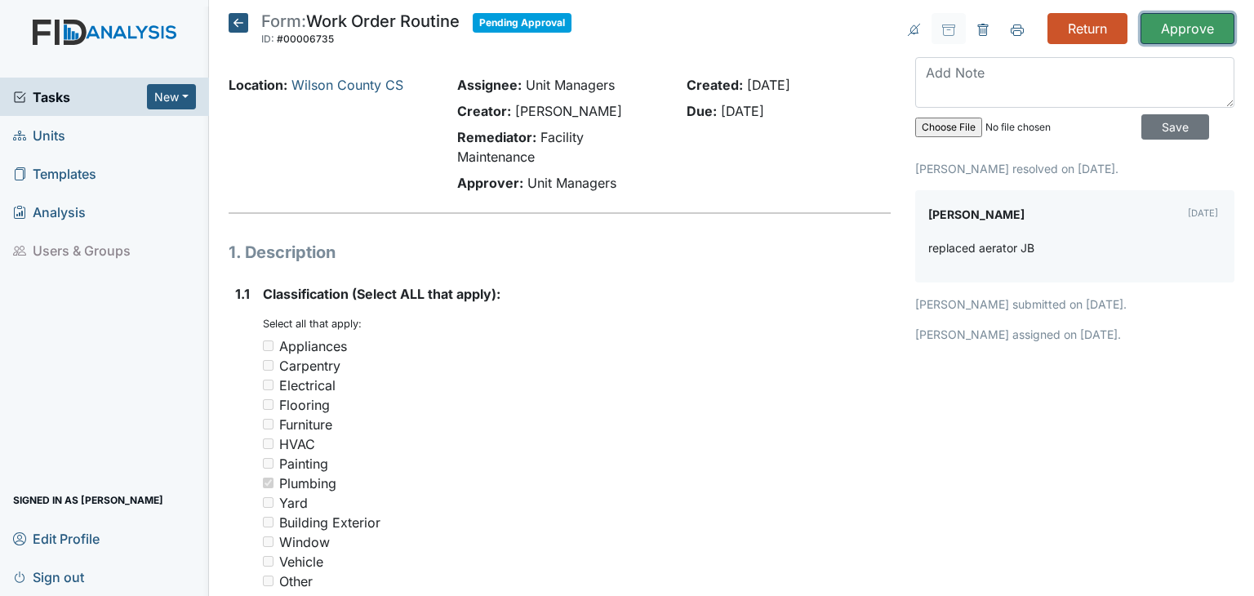
click at [1155, 27] on input "Approve" at bounding box center [1187, 28] width 94 height 31
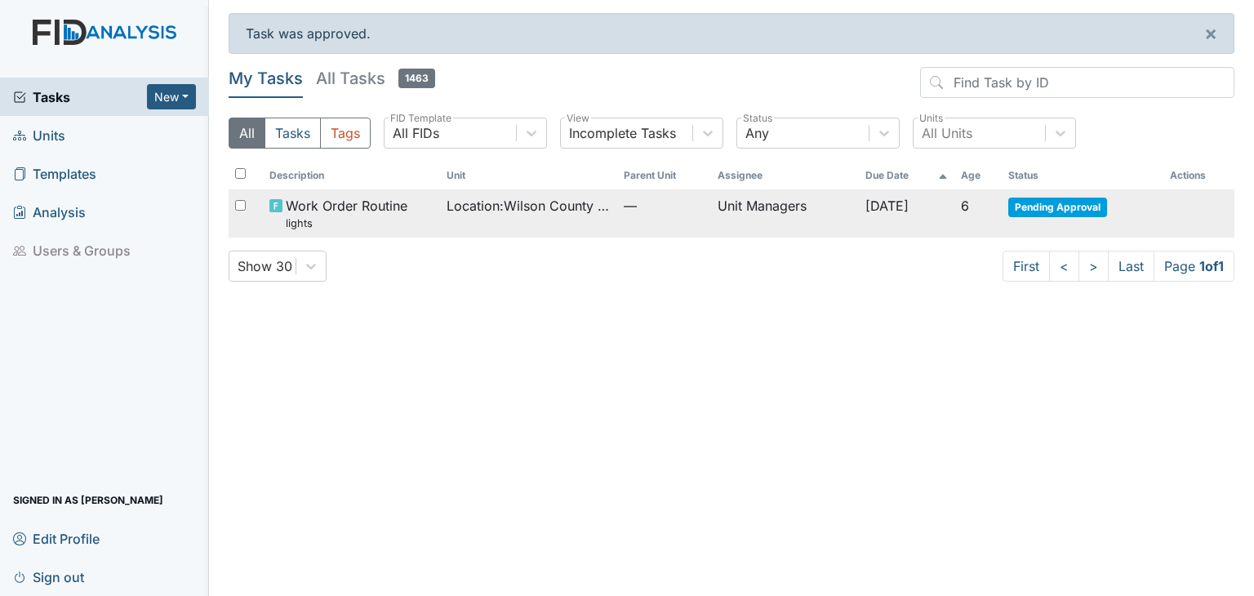
click at [516, 215] on span "Location : Wilson County CS" at bounding box center [528, 206] width 164 height 20
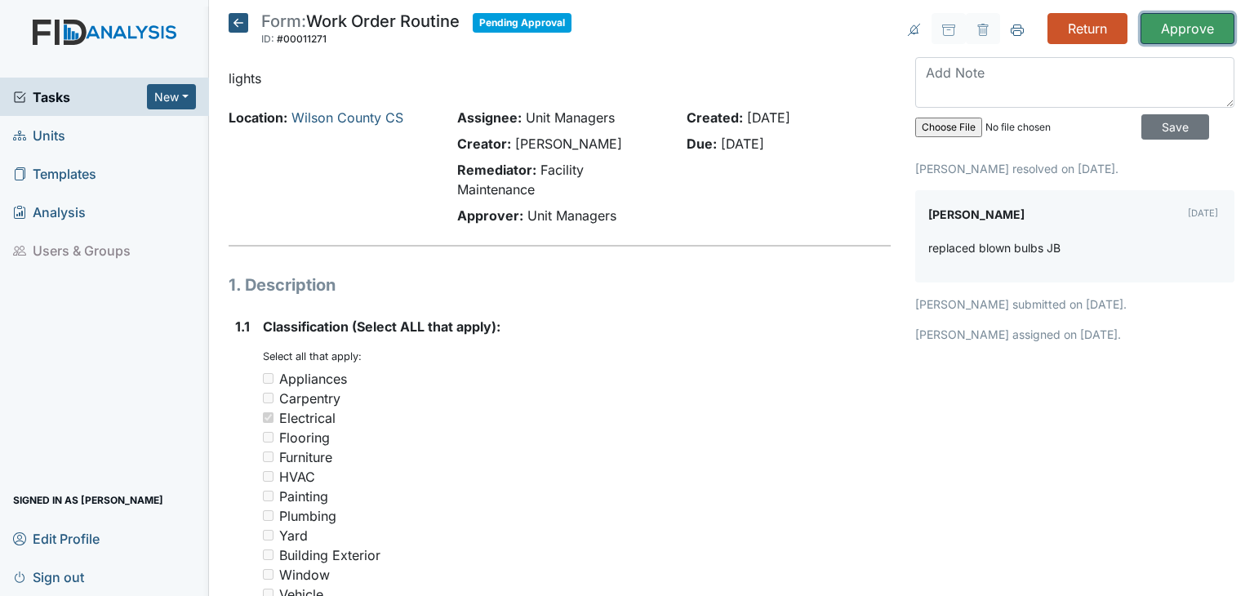
click at [1141, 34] on input "Approve" at bounding box center [1187, 28] width 94 height 31
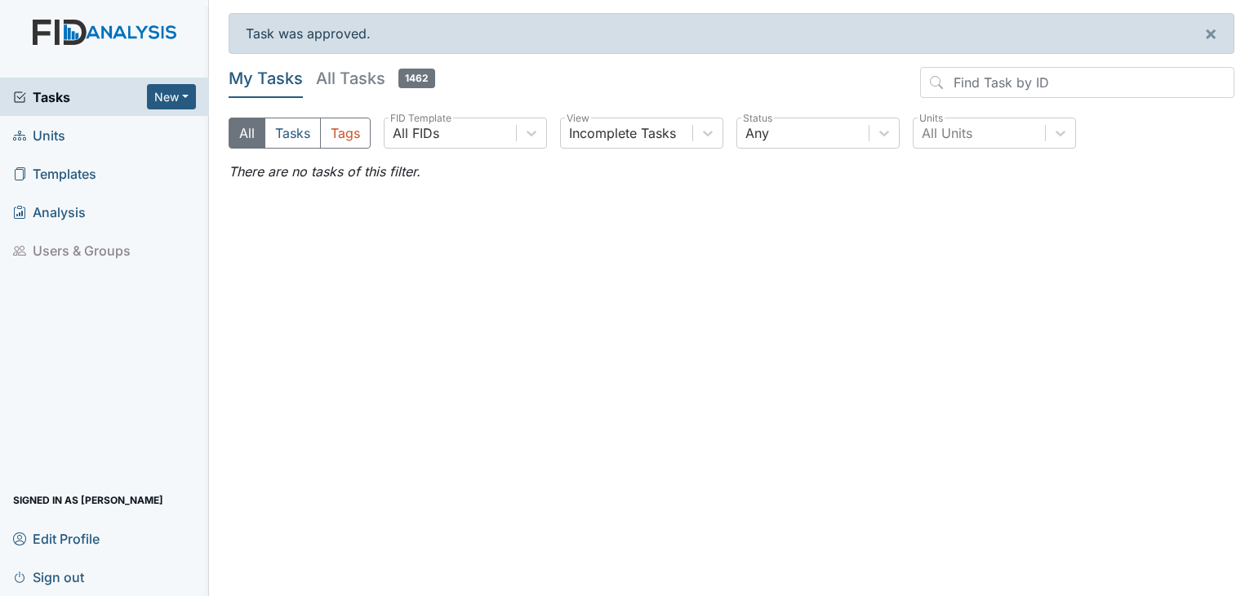
click at [315, 317] on main "Task was approved. × My Tasks All Tasks 1462 All Tasks Tags All FIDs FID Templa…" at bounding box center [731, 298] width 1045 height 596
